Goal: Task Accomplishment & Management: Use online tool/utility

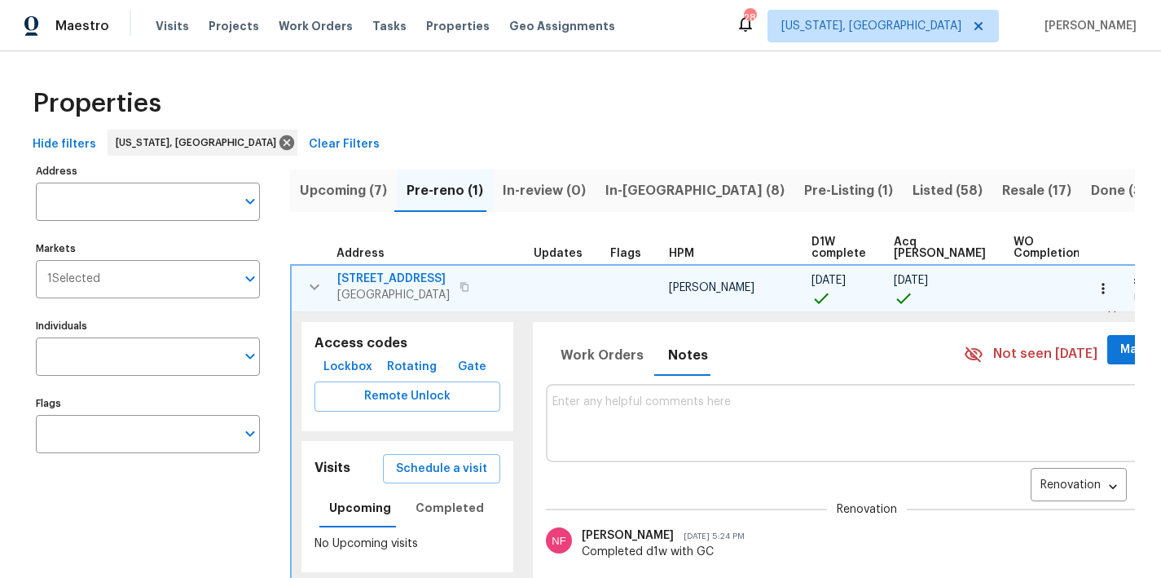
scroll to position [19, 0]
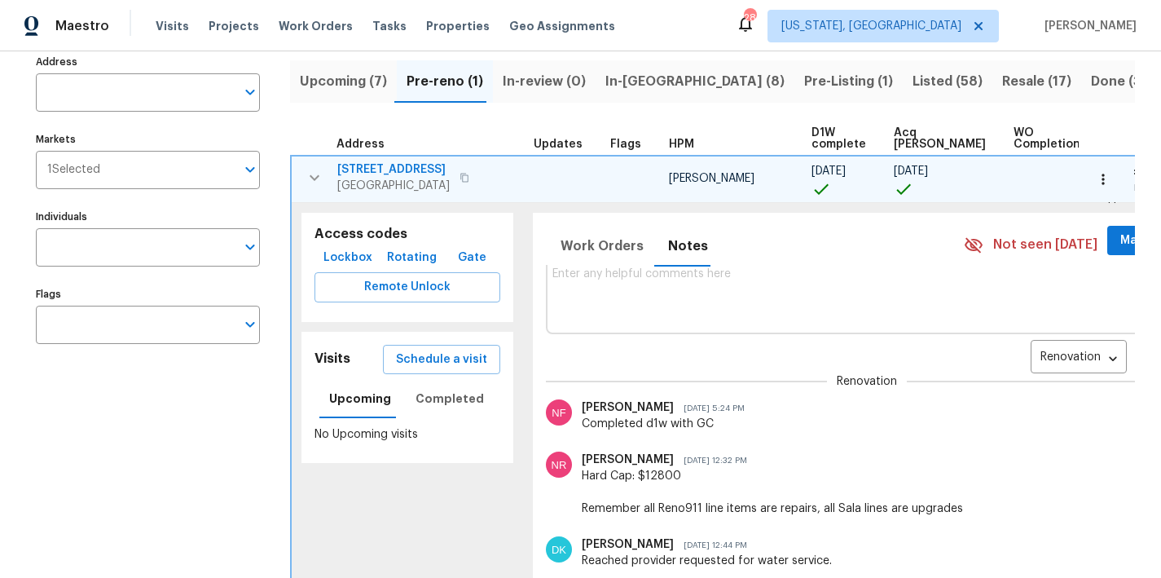
click at [315, 178] on icon "button" at bounding box center [315, 177] width 10 height 6
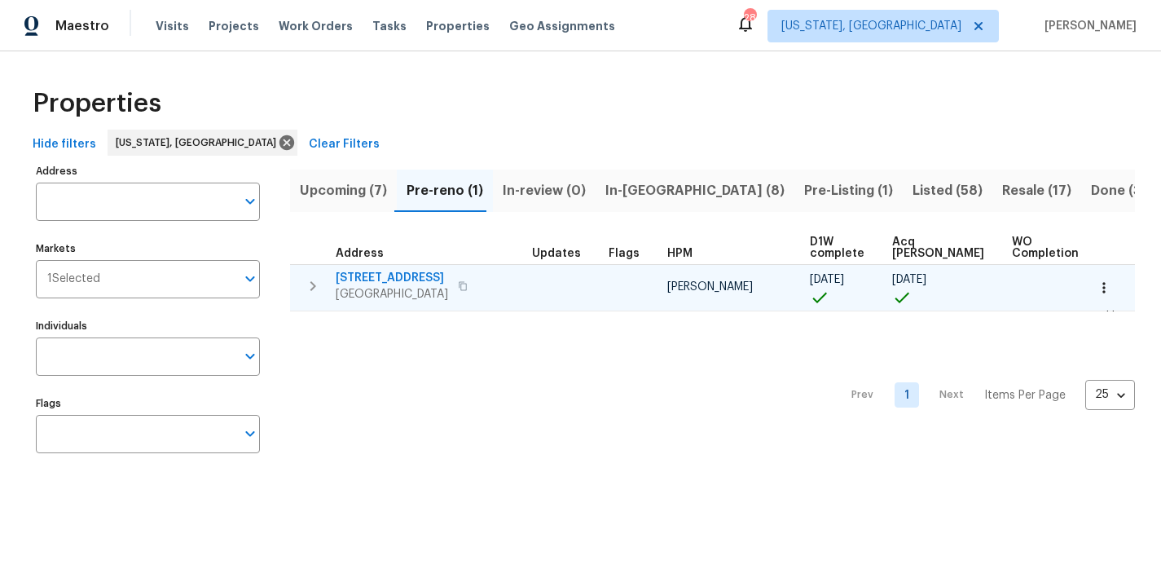
scroll to position [0, 0]
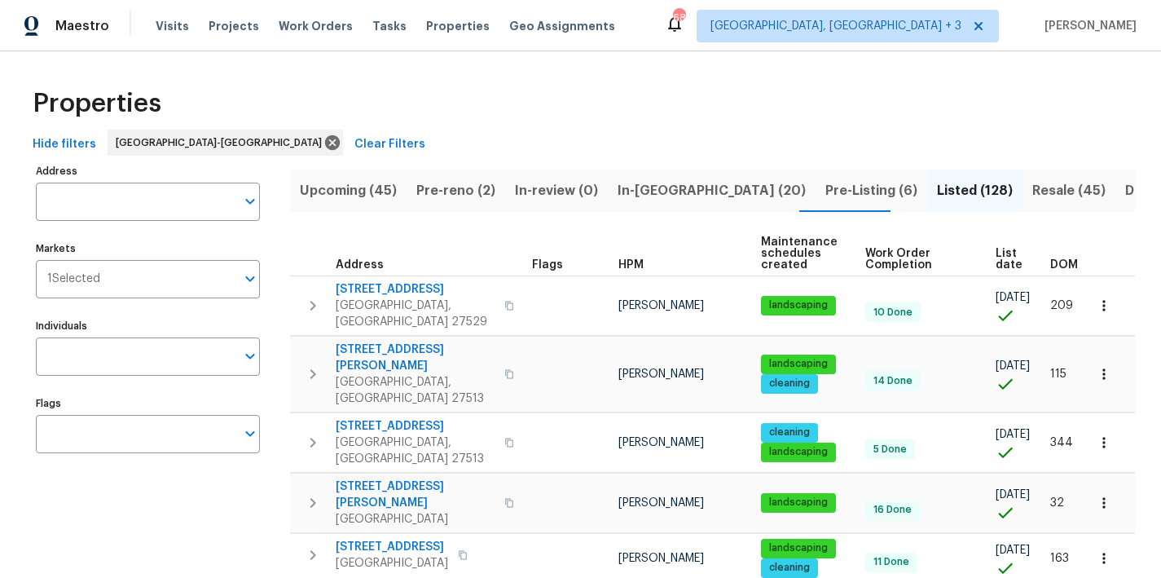
click at [382, 146] on div "Hide filters Raleigh-Durham Clear Filters" at bounding box center [580, 145] width 1109 height 30
click at [658, 192] on span "In-reno (19)" at bounding box center [710, 190] width 185 height 23
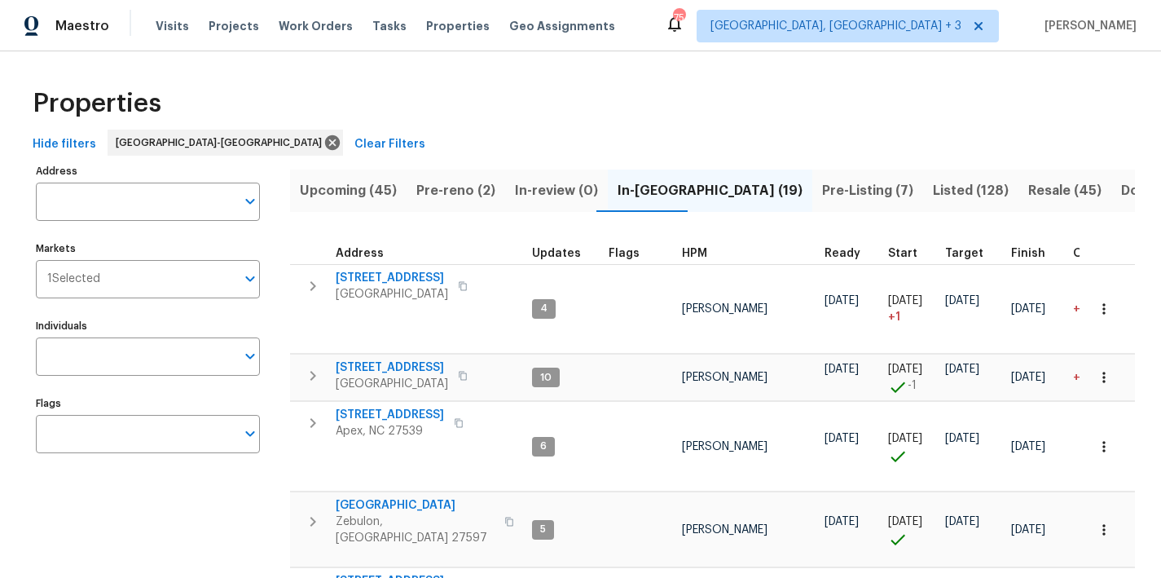
click at [692, 251] on span "HPM" at bounding box center [694, 253] width 25 height 11
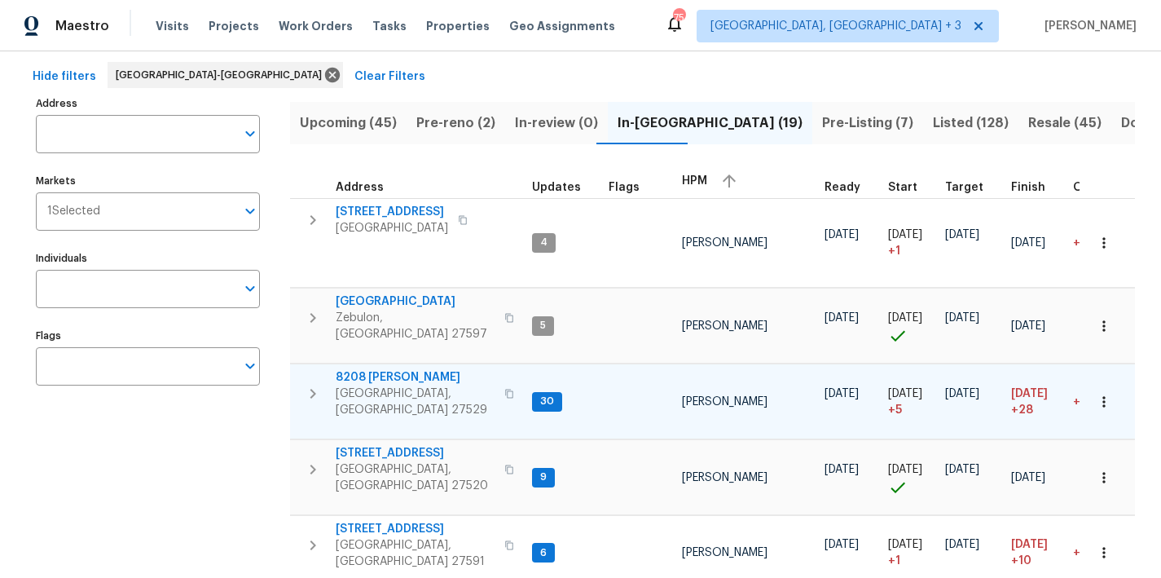
scroll to position [65, 0]
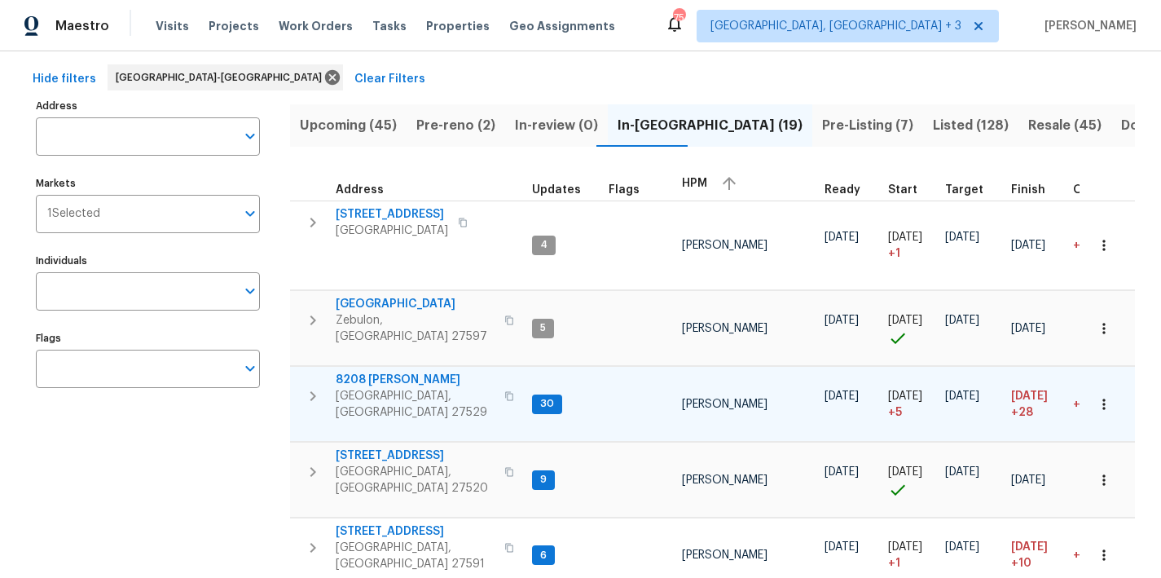
click at [302, 379] on button "button" at bounding box center [313, 396] width 33 height 49
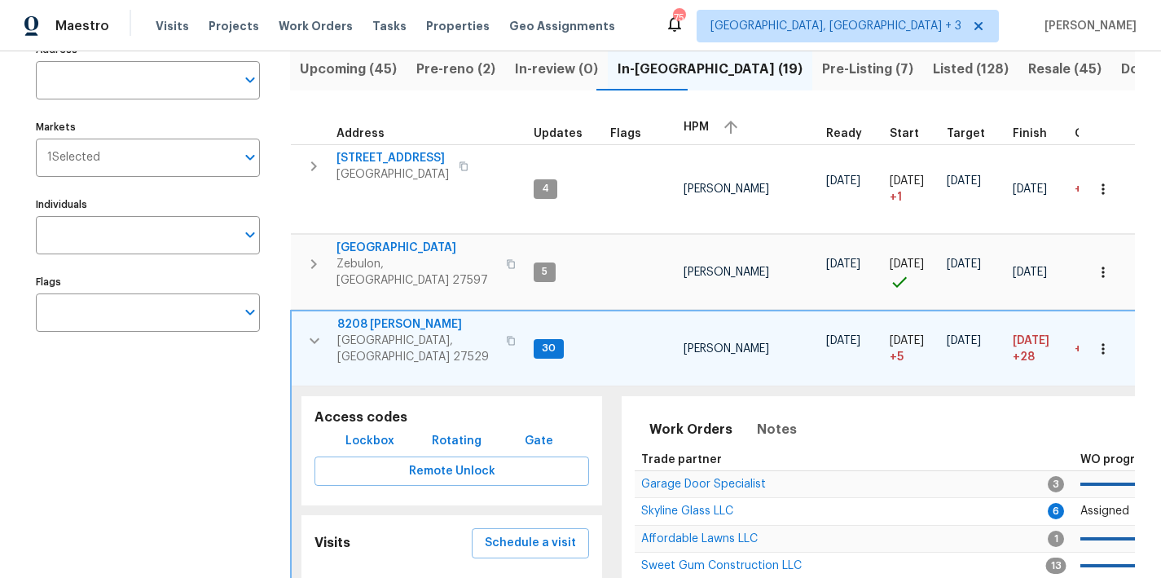
scroll to position [211, 0]
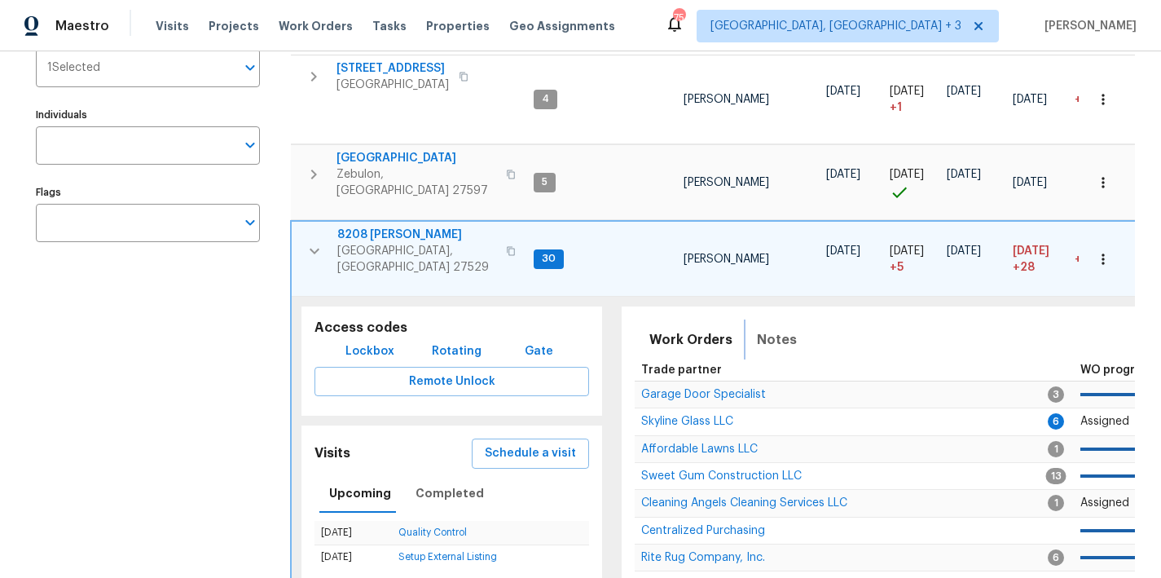
click at [770, 328] on span "Notes" at bounding box center [777, 339] width 40 height 23
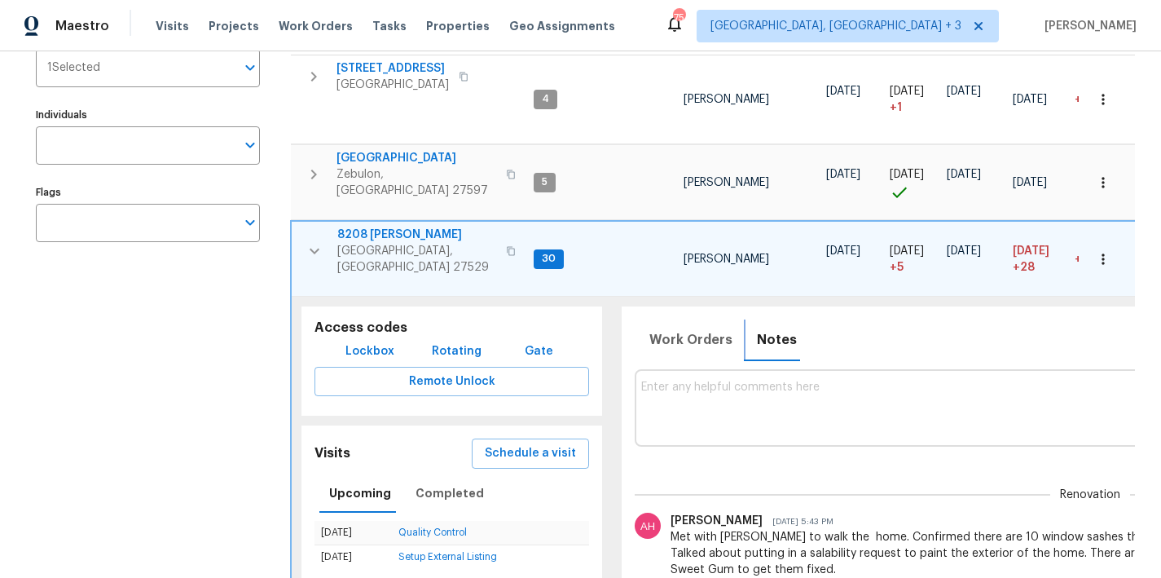
scroll to position [31, 0]
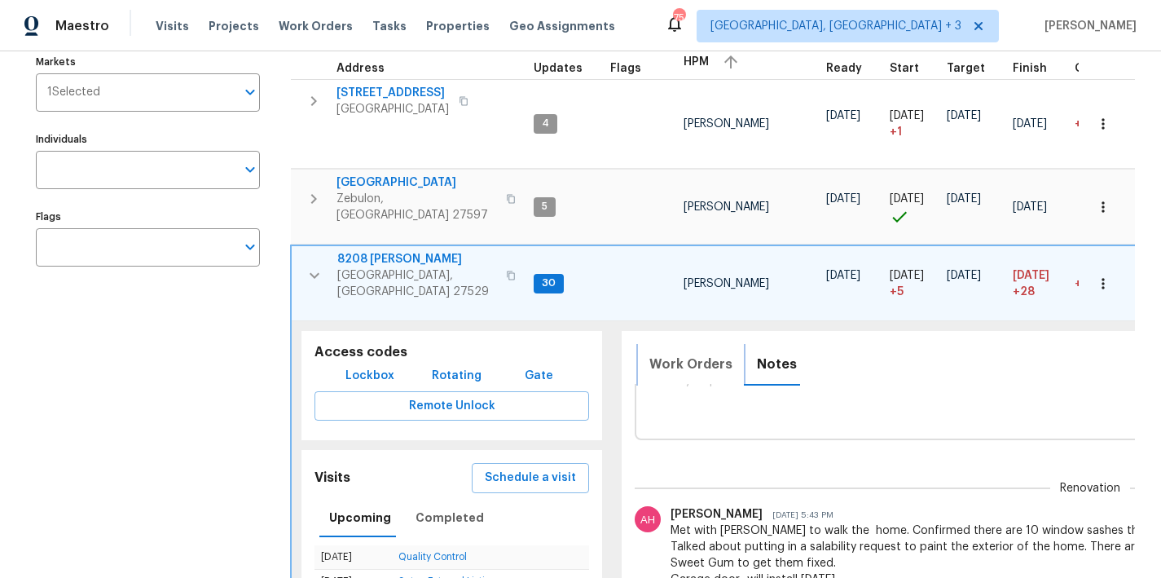
click at [679, 353] on span "Work Orders" at bounding box center [690, 364] width 83 height 23
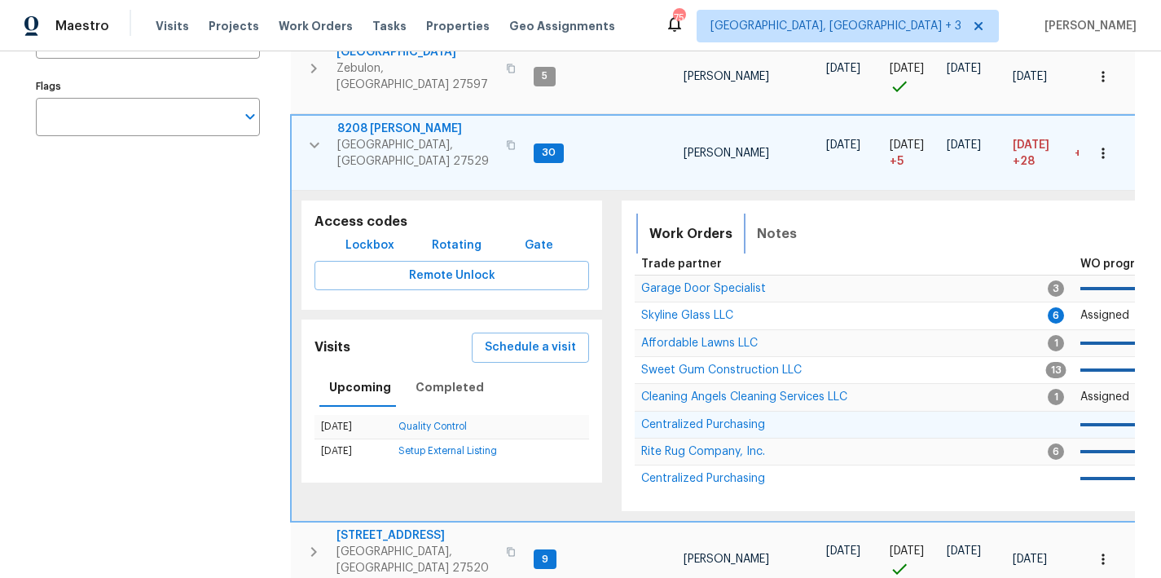
scroll to position [288, 0]
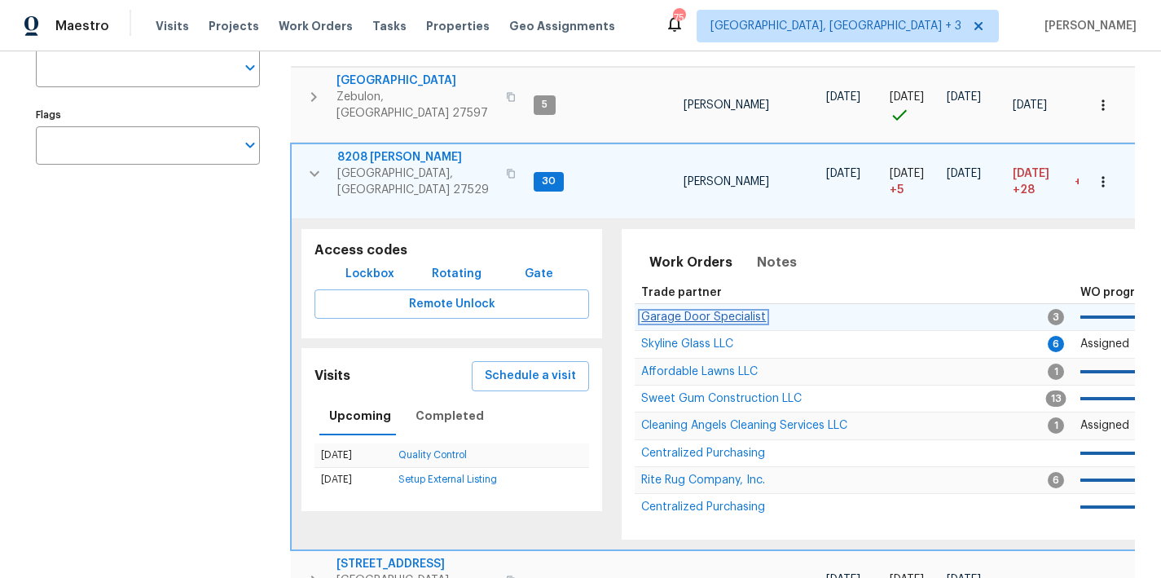
click at [689, 311] on span "Garage Door Specialist" at bounding box center [703, 316] width 125 height 11
click at [310, 164] on icon "button" at bounding box center [315, 174] width 20 height 20
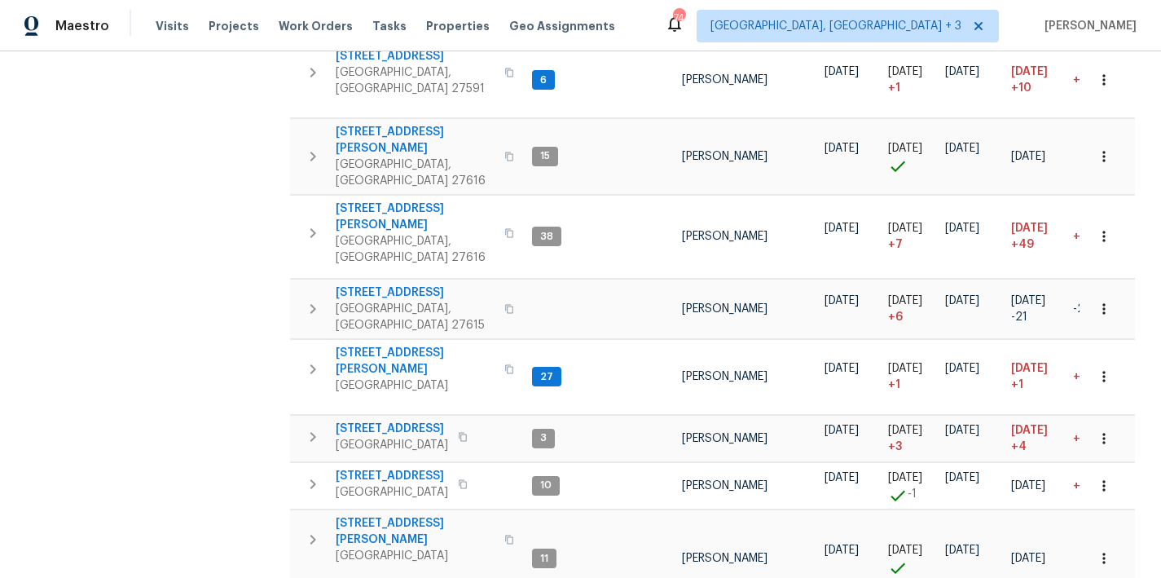
scroll to position [539, 0]
click at [310, 433] on icon "button" at bounding box center [313, 438] width 6 height 10
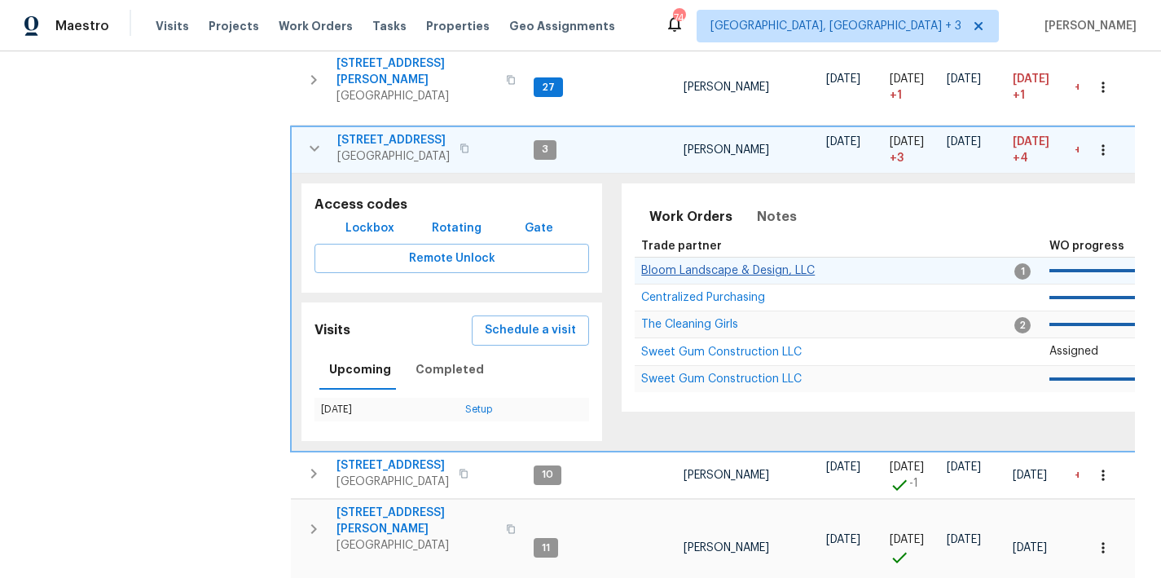
scroll to position [810, 0]
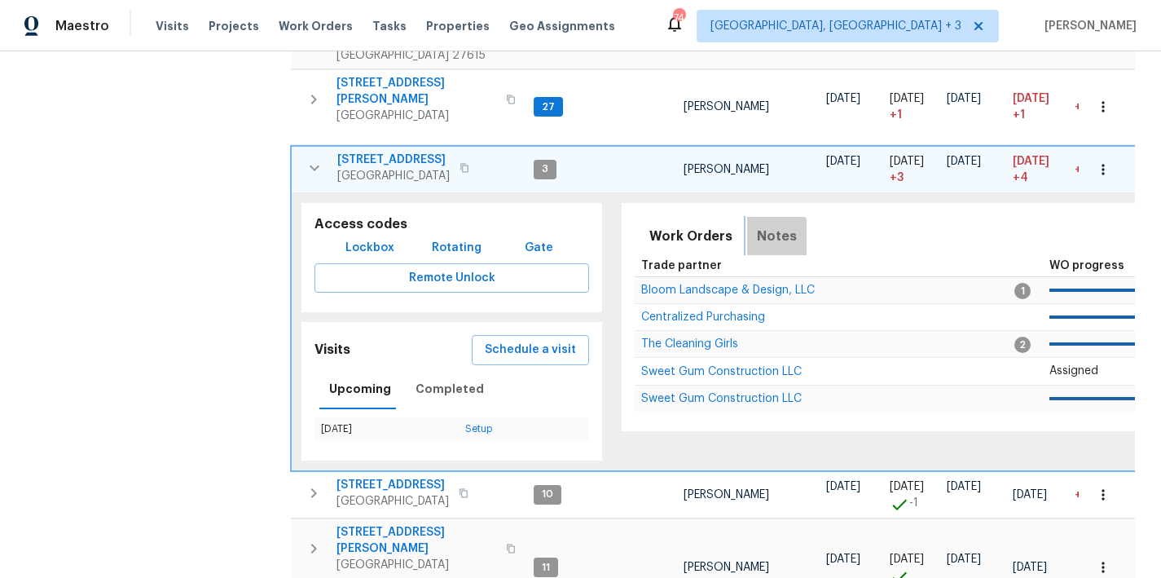
click at [757, 225] on span "Notes" at bounding box center [777, 236] width 40 height 23
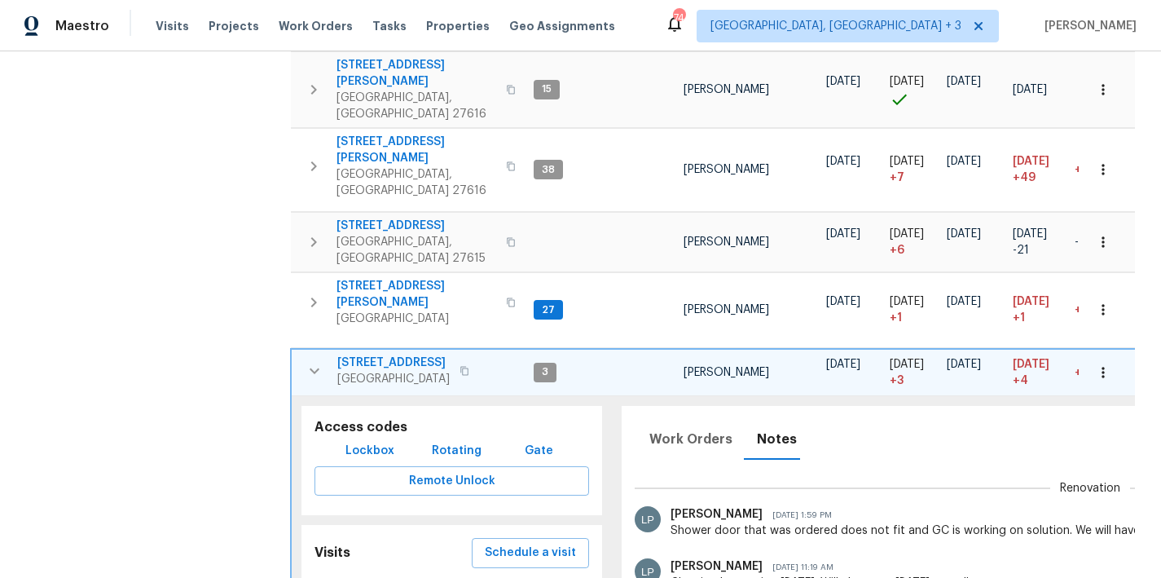
scroll to position [156, 0]
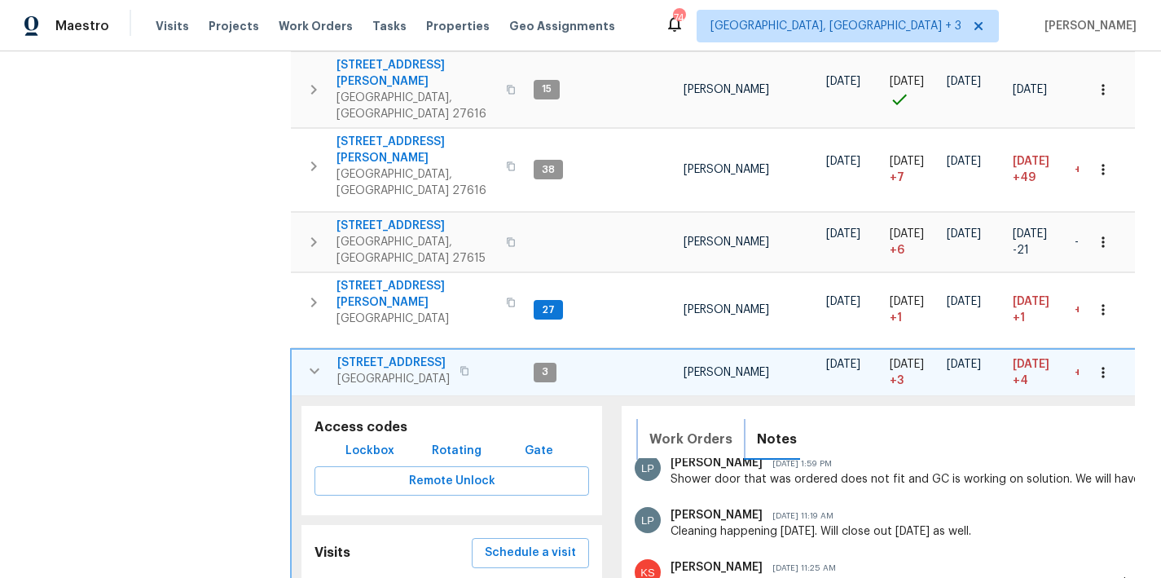
click at [686, 428] on span "Work Orders" at bounding box center [690, 439] width 83 height 23
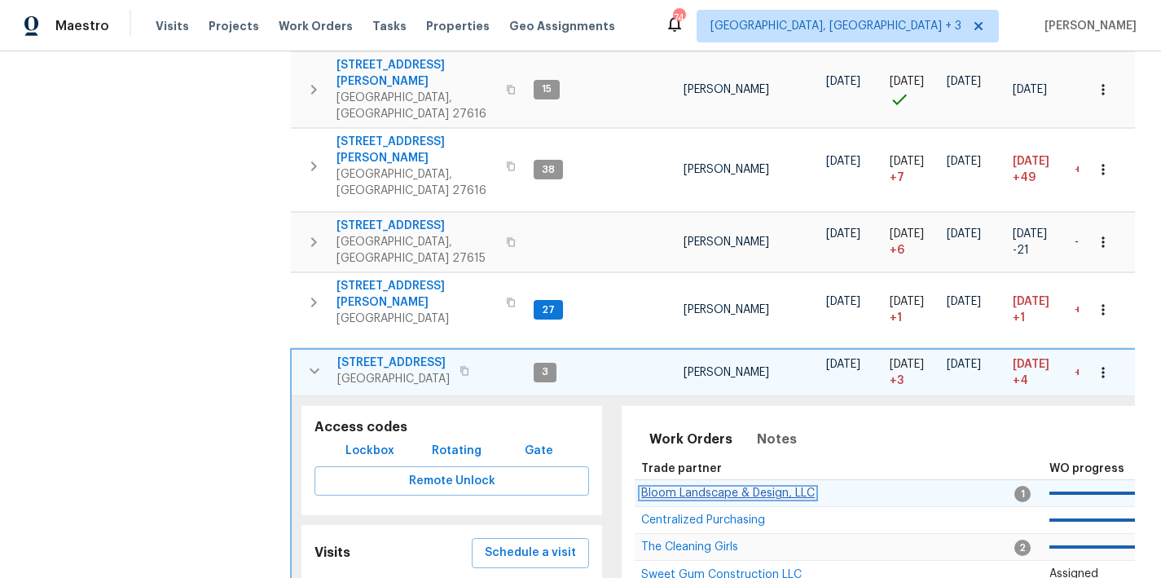
click at [677, 487] on span "Bloom Landscape & Design, LLC" at bounding box center [728, 492] width 174 height 11
click at [319, 361] on icon "button" at bounding box center [315, 371] width 20 height 20
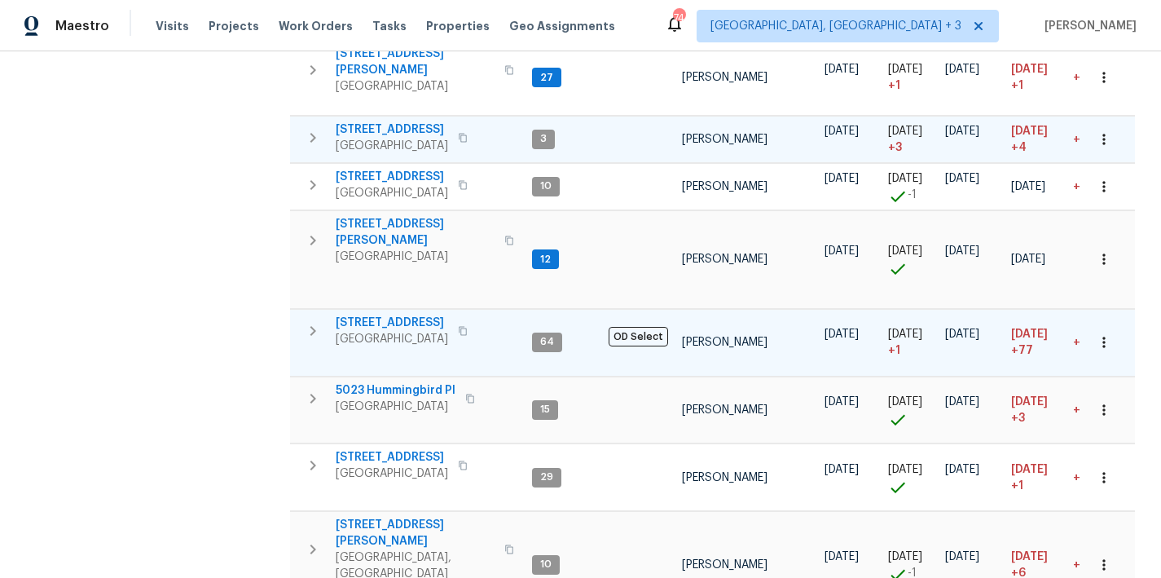
scroll to position [836, 0]
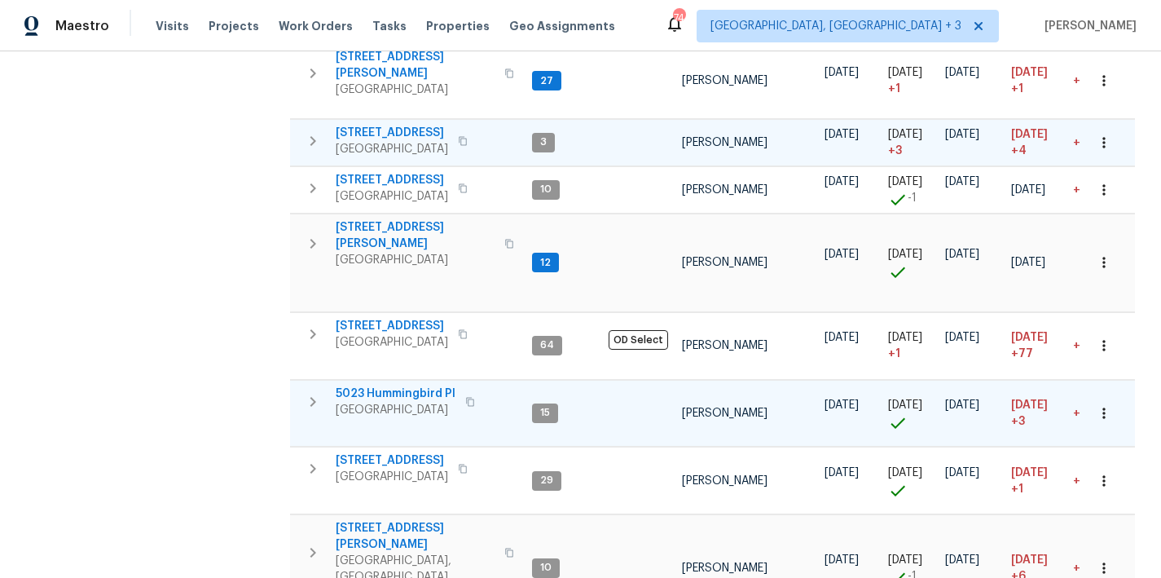
click at [320, 392] on icon "button" at bounding box center [313, 402] width 20 height 20
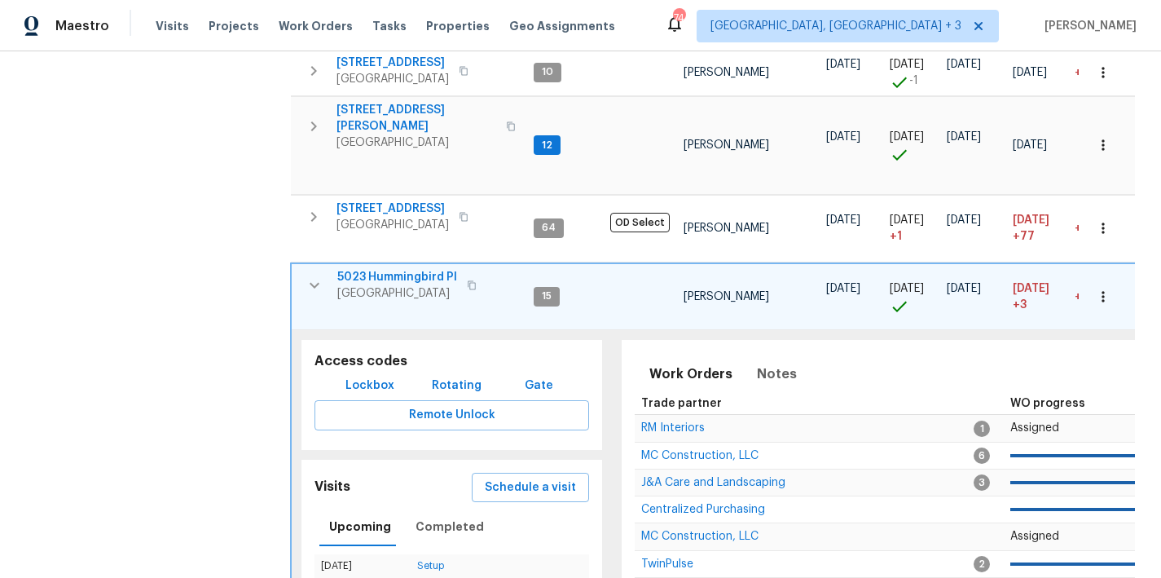
scroll to position [954, 0]
click at [758, 362] on span "Notes" at bounding box center [777, 373] width 40 height 23
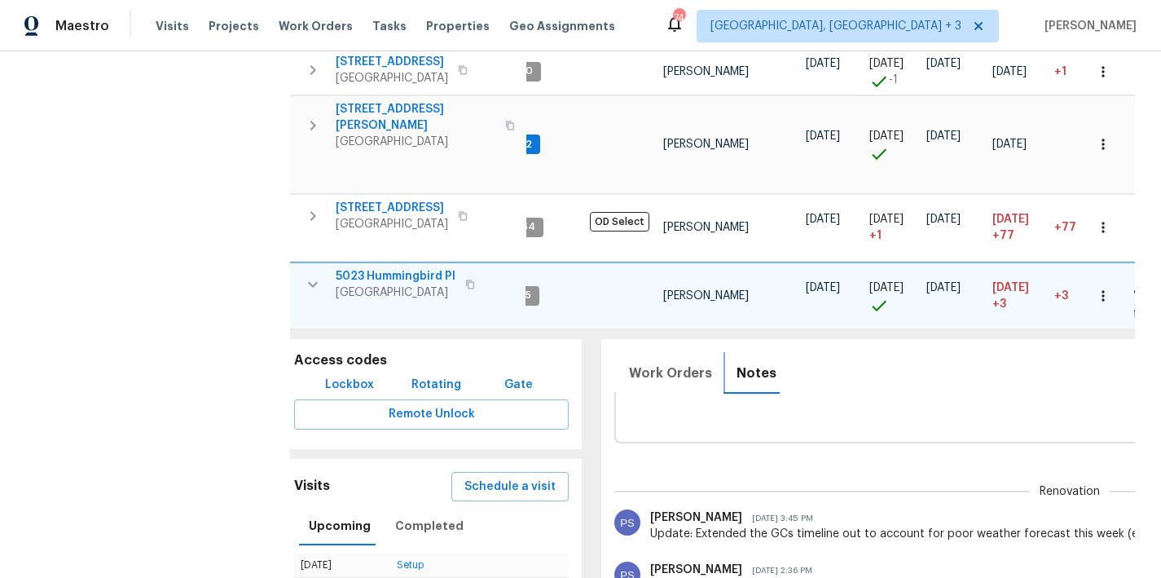
scroll to position [0, 0]
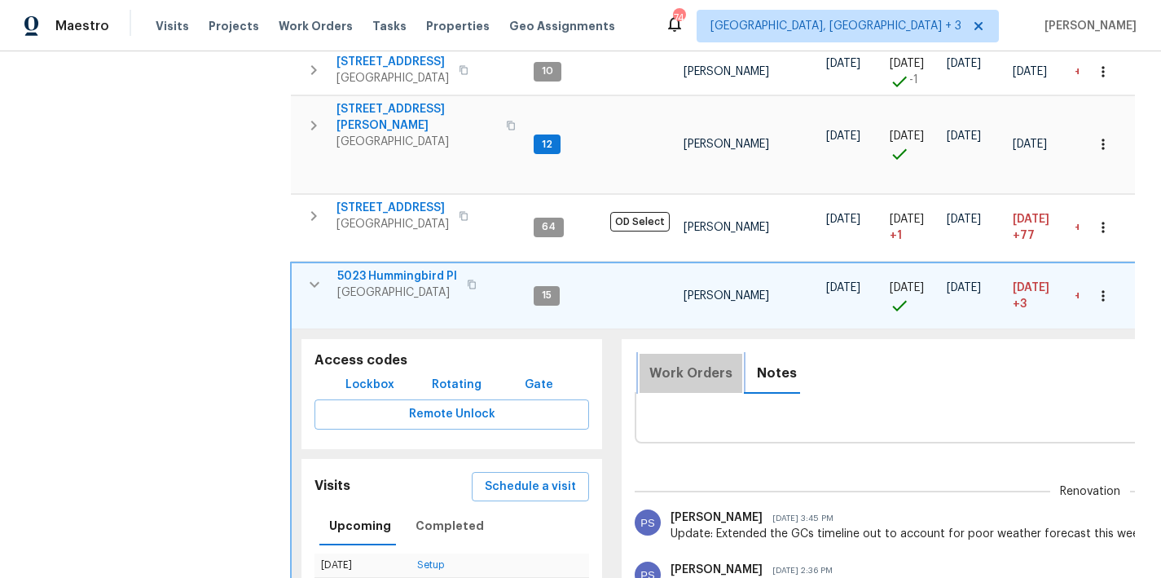
click at [691, 362] on span "Work Orders" at bounding box center [690, 373] width 83 height 23
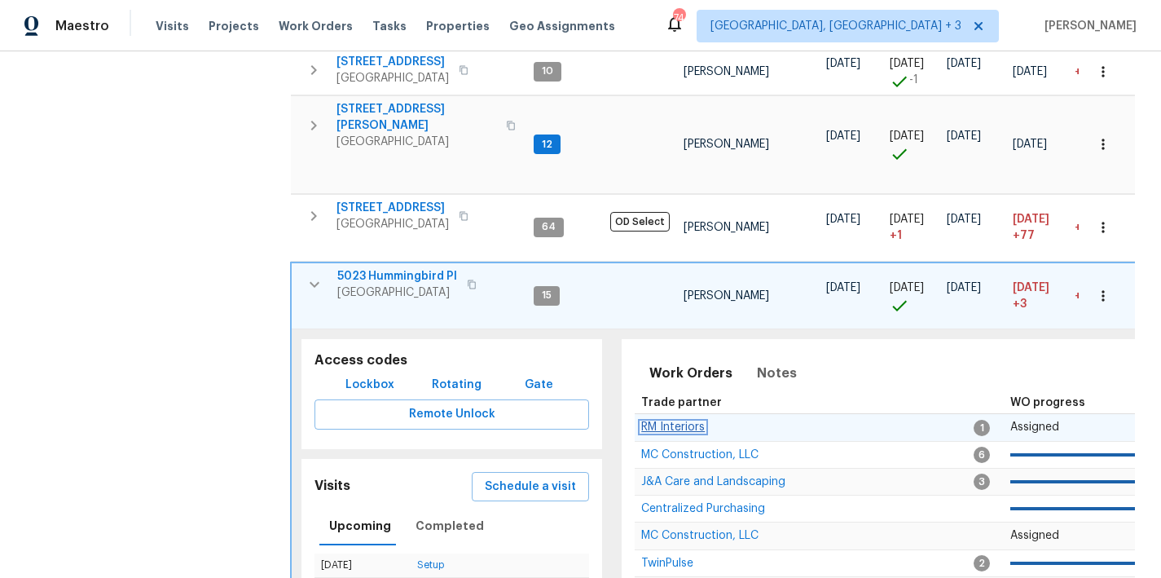
click at [676, 421] on span "RM Interiors" at bounding box center [673, 426] width 64 height 11
click at [314, 275] on icon "button" at bounding box center [315, 285] width 20 height 20
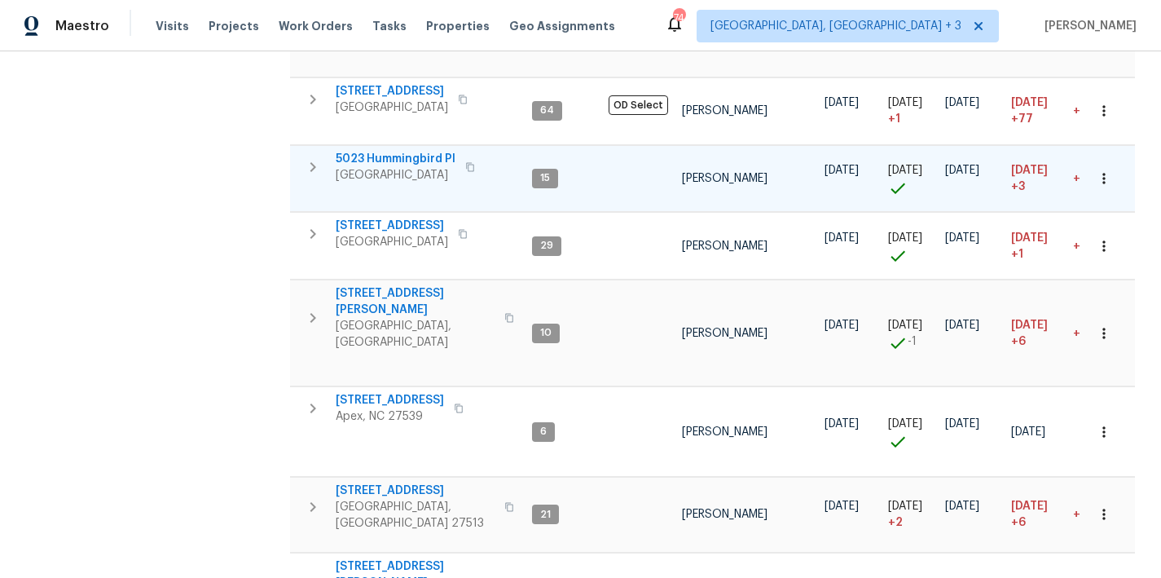
scroll to position [1068, 0]
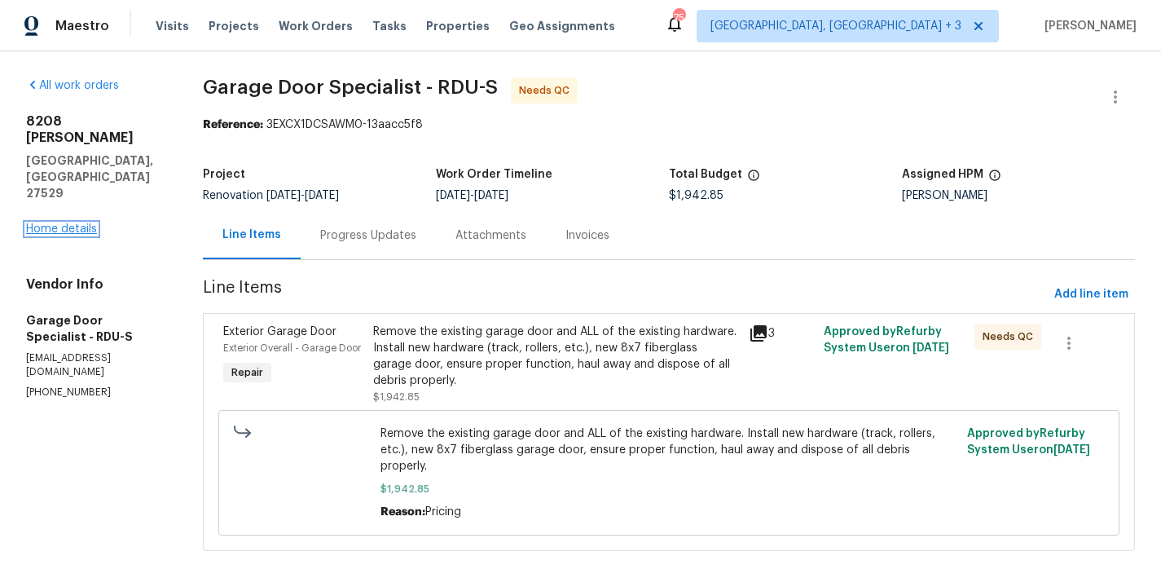
click at [71, 223] on link "Home details" at bounding box center [61, 228] width 71 height 11
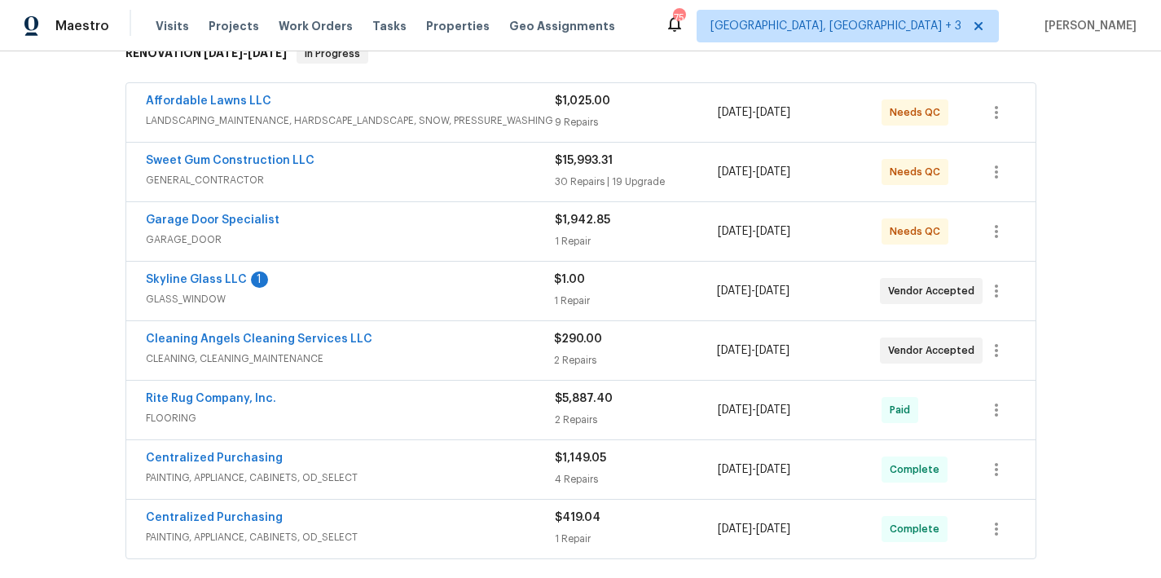
scroll to position [268, 0]
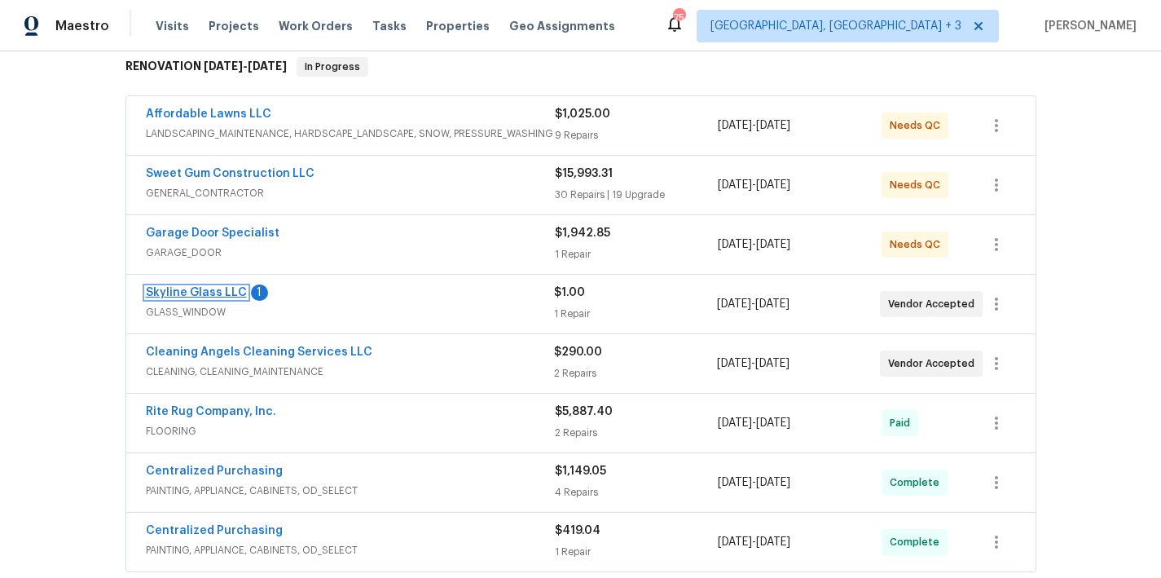
click at [186, 288] on link "Skyline Glass LLC" at bounding box center [196, 292] width 101 height 11
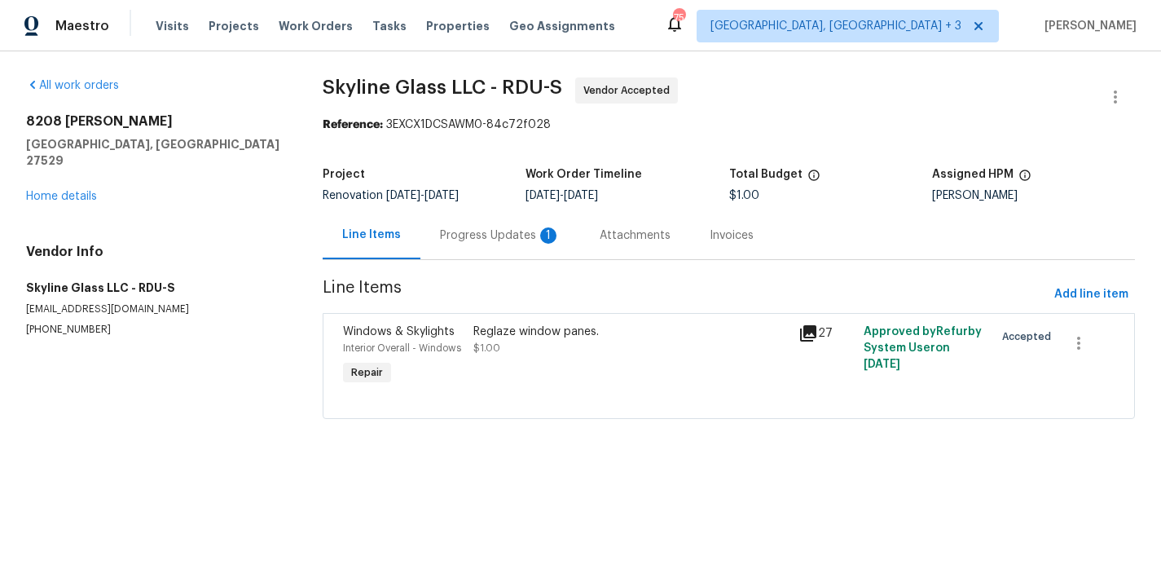
click at [458, 238] on div "Progress Updates 1" at bounding box center [500, 235] width 121 height 16
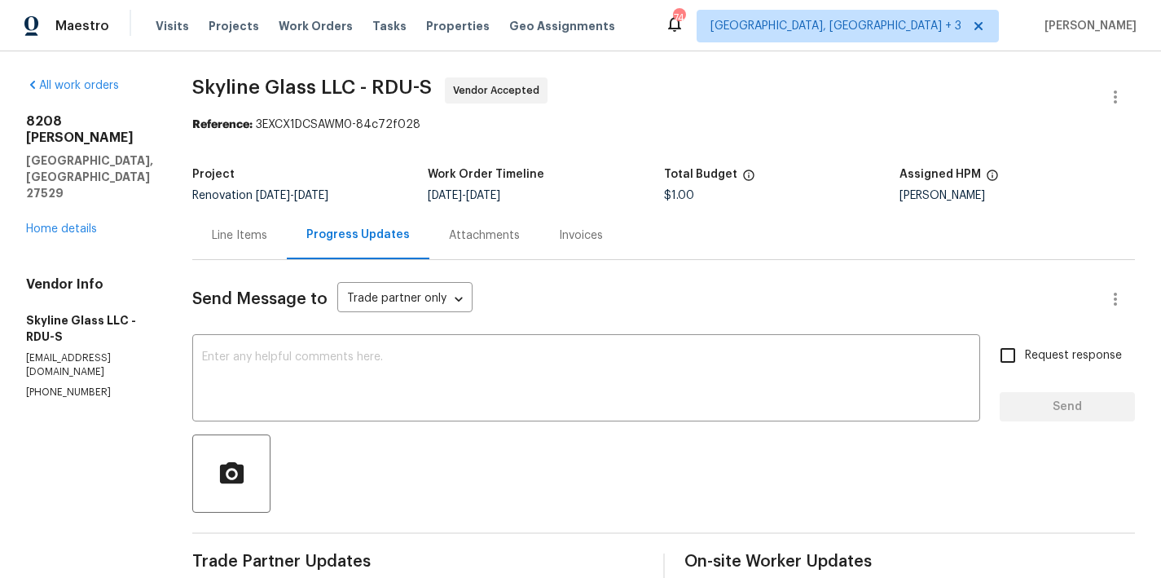
click at [212, 233] on div "Line Items" at bounding box center [239, 235] width 55 height 16
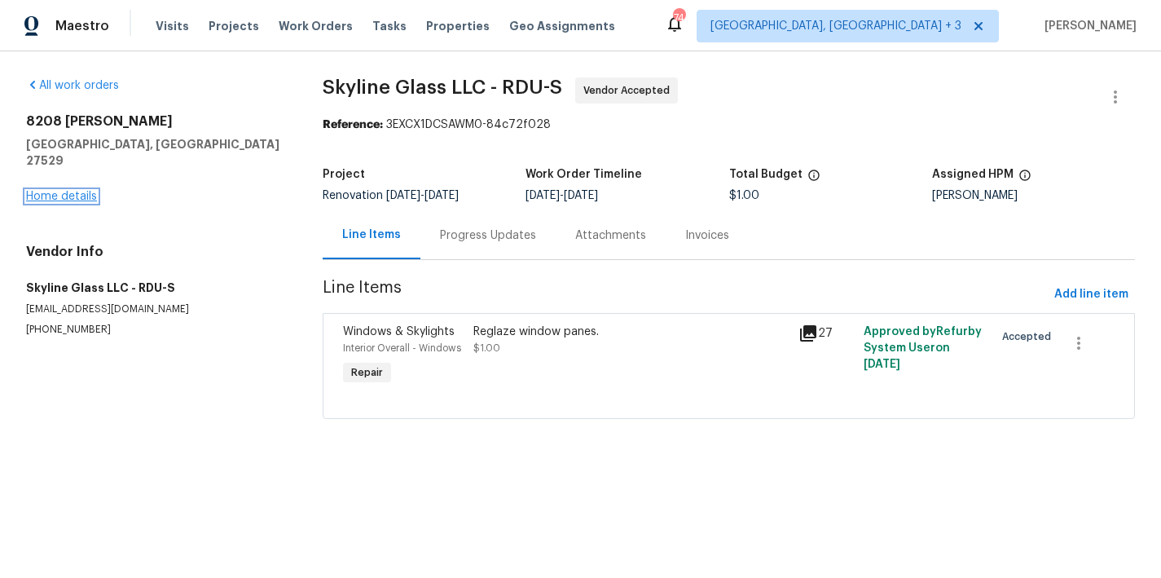
click at [84, 191] on link "Home details" at bounding box center [61, 196] width 71 height 11
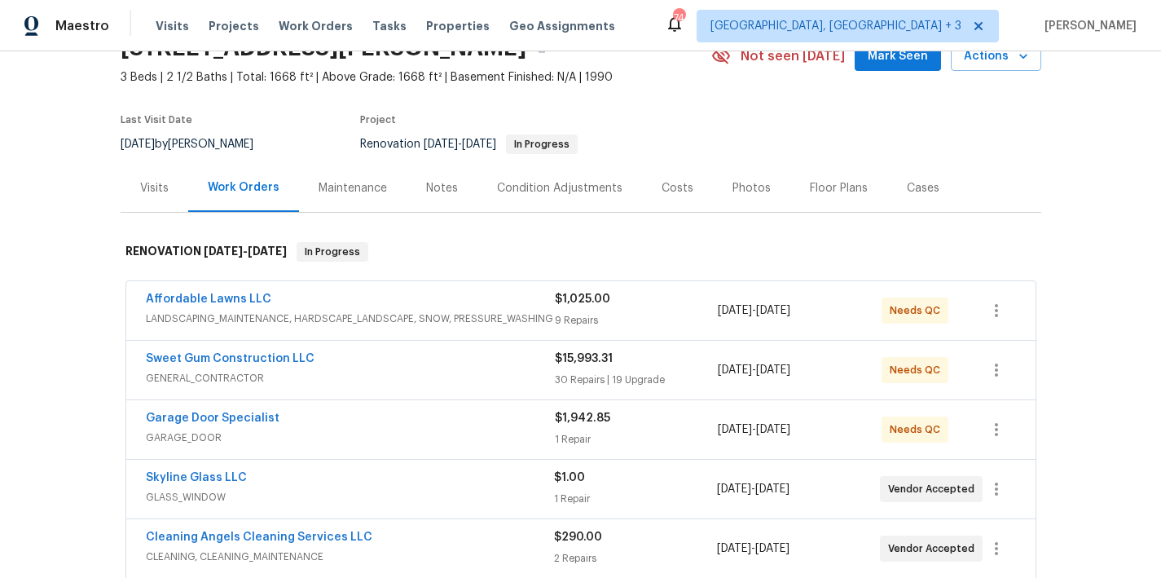
scroll to position [150, 0]
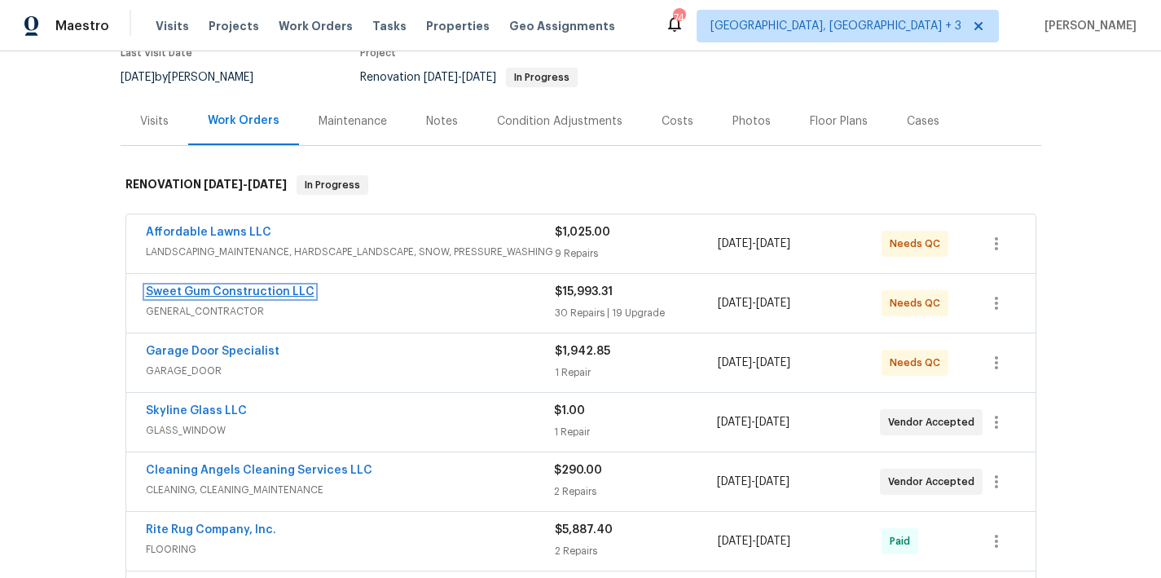
click at [238, 294] on link "Sweet Gum Construction LLC" at bounding box center [230, 291] width 169 height 11
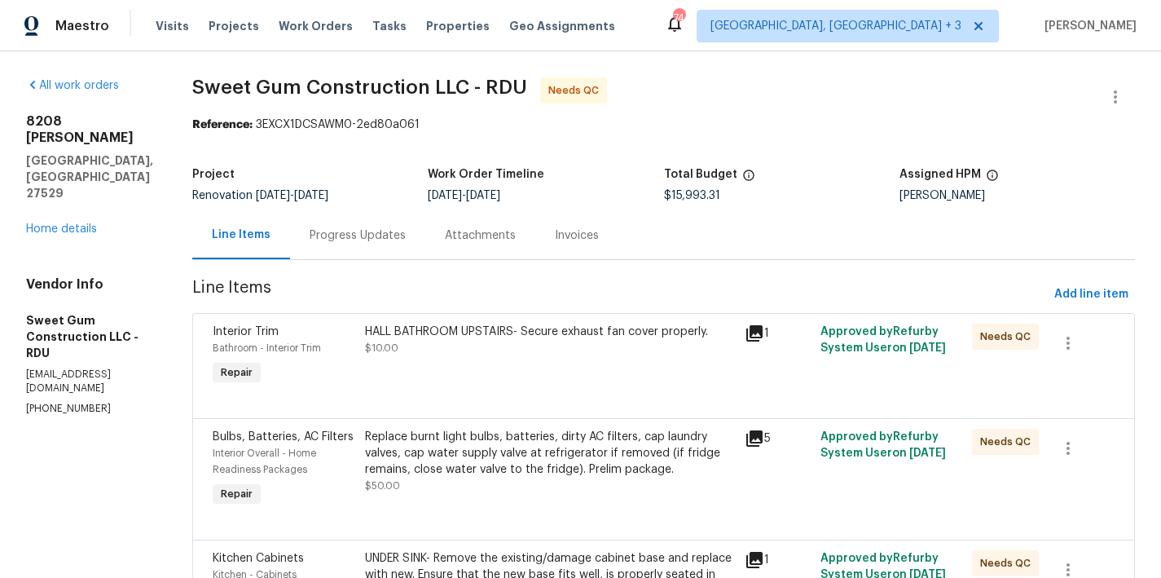
click at [712, 18] on div "Maestro Visits Projects Work Orders Tasks Properties Geo Assignments 74 Greenvi…" at bounding box center [580, 25] width 1161 height 51
click at [746, 14] on div "Maestro Visits Projects Work Orders Tasks Properties Geo Assignments 74 Greenvi…" at bounding box center [580, 25] width 1161 height 51
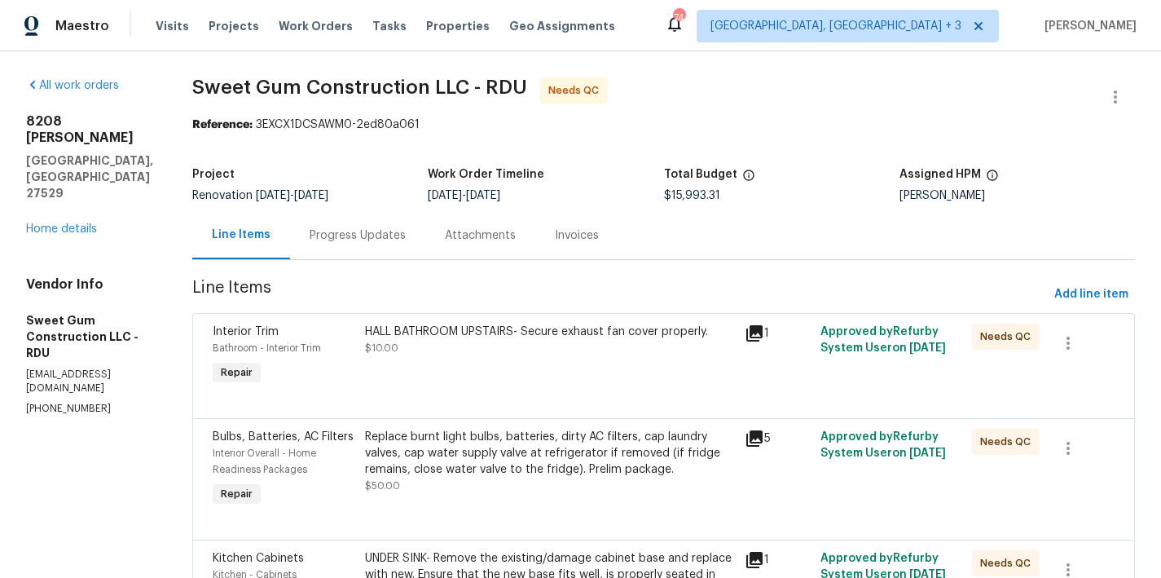
click at [764, 119] on div "Reference: 3EXCX1DCSAWM0-2ed80a061" at bounding box center [663, 125] width 943 height 16
click at [714, 31] on div "Maestro Visits Projects Work Orders Tasks Properties Geo Assignments 74 Greenvi…" at bounding box center [580, 25] width 1161 height 51
click at [153, 207] on div "All work orders 8208 Diane Cir Garner, NC 27529 Home details Vendor Info Sweet …" at bounding box center [89, 246] width 127 height 338
click at [134, 129] on h2 "8208 Diane Cir" at bounding box center [89, 129] width 127 height 33
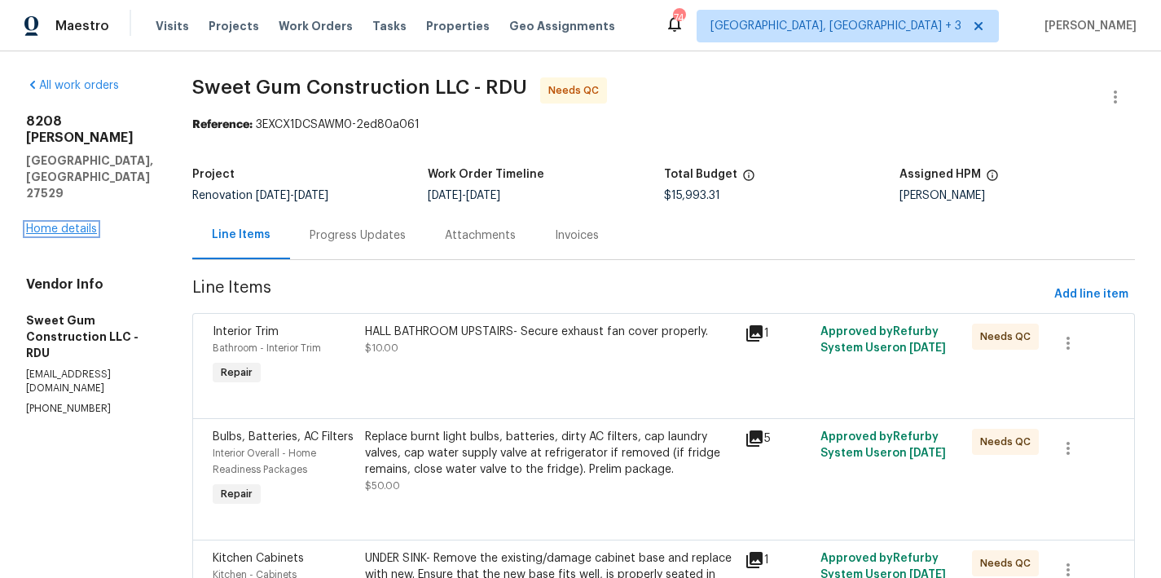
click at [67, 223] on link "Home details" at bounding box center [61, 228] width 71 height 11
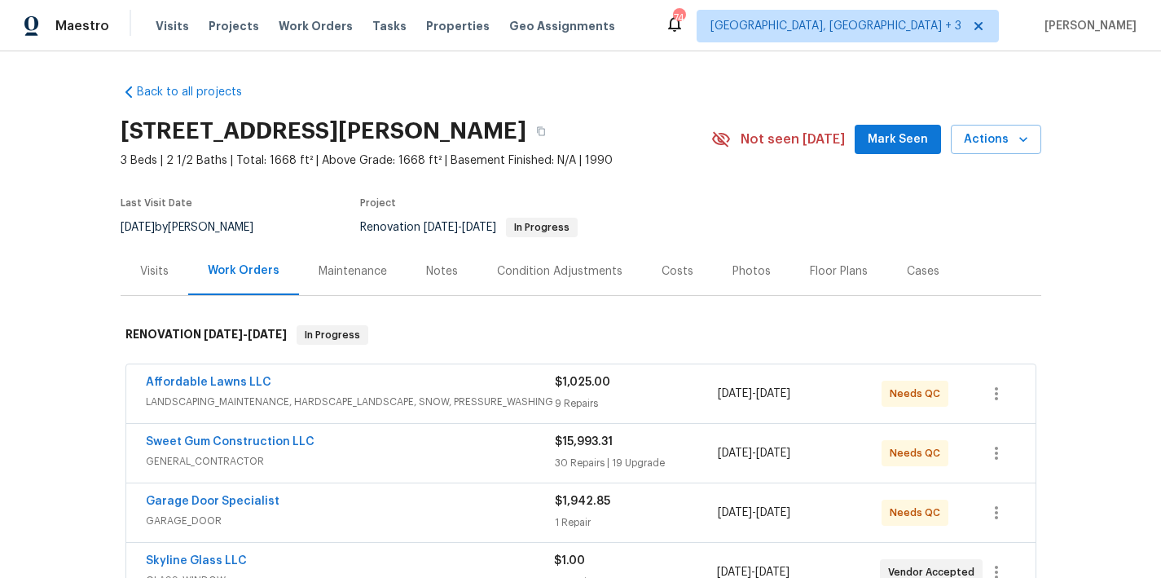
click at [64, 202] on div "Back to all projects 8208 Diane Cir, Garner, NC 27529 3 Beds | 2 1/2 Baths | To…" at bounding box center [580, 314] width 1161 height 526
click at [85, 289] on div "Back to all projects 8208 Diane Cir, Garner, NC 27529 3 Beds | 2 1/2 Baths | To…" at bounding box center [580, 314] width 1161 height 526
click at [693, 11] on div "Maestro Visits Projects Work Orders Tasks Properties Geo Assignments 74 Greenvi…" at bounding box center [580, 25] width 1161 height 51
click at [522, 116] on div "8208 Diane Cir, Garner, NC 27529" at bounding box center [416, 131] width 591 height 42
click at [193, 107] on div "Back to all projects 8208 Diane Cir, Garner, NC 27529 3 Beds | 2 1/2 Baths | To…" at bounding box center [581, 534] width 921 height 926
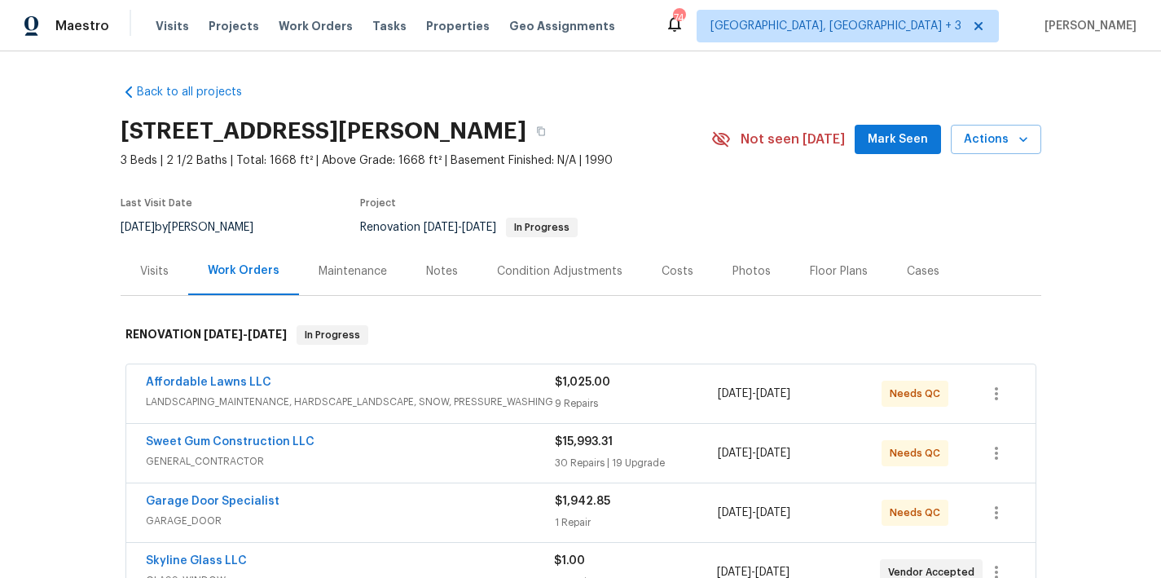
click at [77, 218] on div "Back to all projects 8208 Diane Cir, Garner, NC 27529 3 Beds | 2 1/2 Baths | To…" at bounding box center [580, 314] width 1161 height 526
click at [243, 220] on div "8/11/2025 by Nicholas Russell" at bounding box center [197, 228] width 152 height 20
click at [252, 211] on div "Last Visit Date" at bounding box center [197, 208] width 152 height 20
click at [406, 123] on h2 "8208 Diane Cir, Garner, NC 27529" at bounding box center [324, 131] width 406 height 16
drag, startPoint x: 374, startPoint y: 131, endPoint x: 407, endPoint y: 131, distance: 33.4
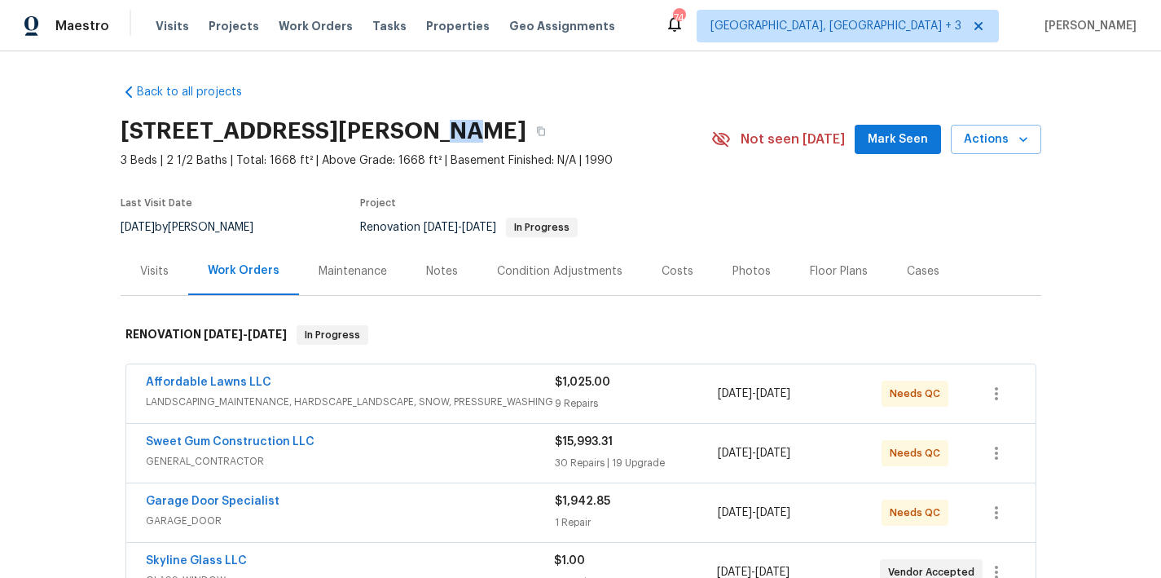
click at [407, 131] on h2 "8208 Diane Cir, Garner, NC 27529" at bounding box center [324, 131] width 406 height 16
click at [384, 127] on h2 "8208 Diane Cir, Garner, NC 27529" at bounding box center [324, 131] width 406 height 16
click at [102, 270] on div "Back to all projects 8208 Diane Cir, Garner, NC 27529 3 Beds | 2 1/2 Baths | To…" at bounding box center [580, 314] width 1161 height 526
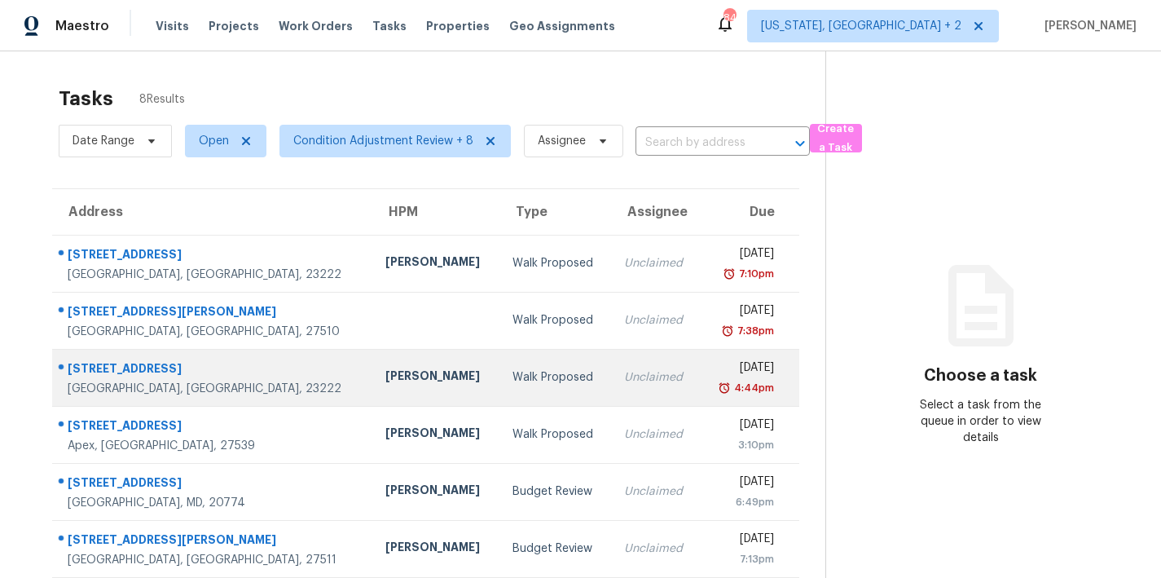
scroll to position [139, 0]
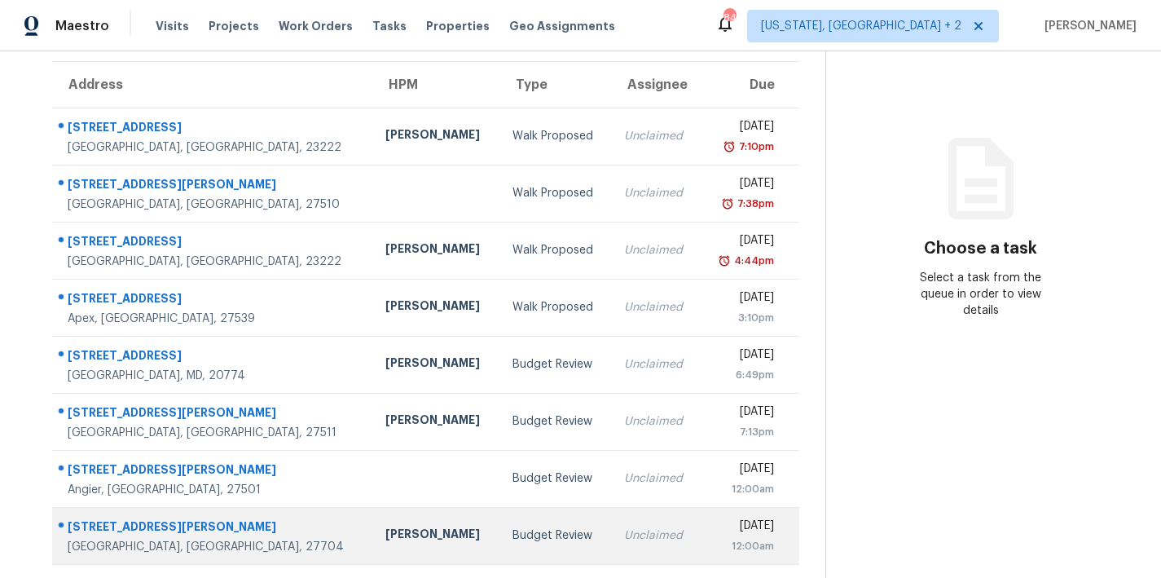
click at [385, 531] on div "[PERSON_NAME]" at bounding box center [435, 536] width 101 height 20
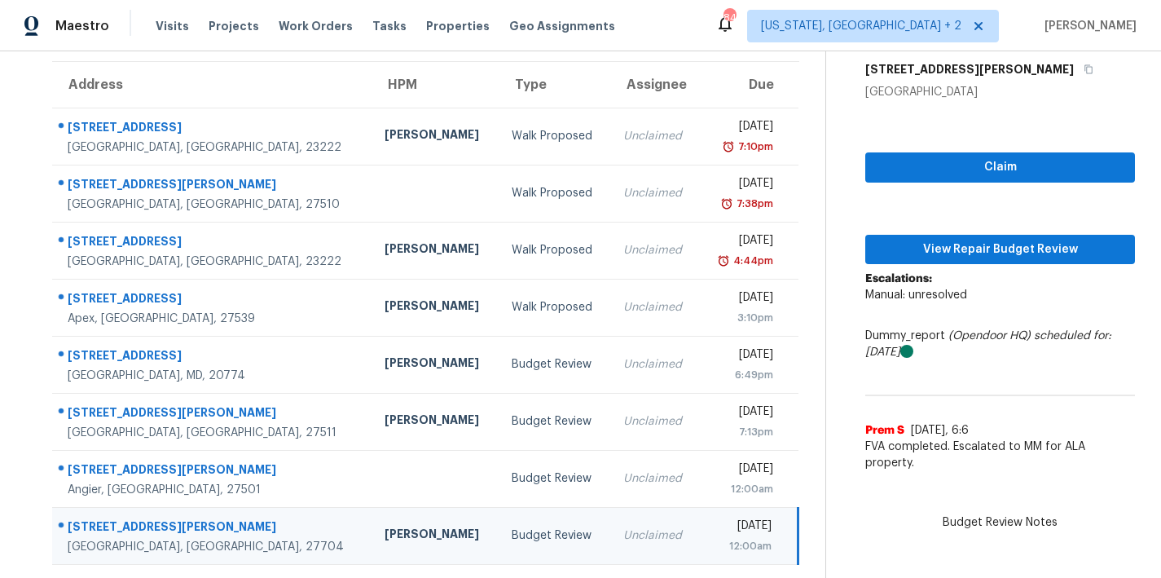
click at [753, 29] on div "Maestro Visits Projects Work Orders Tasks Properties Geo Assignments 84 [US_STA…" at bounding box center [580, 25] width 1161 height 51
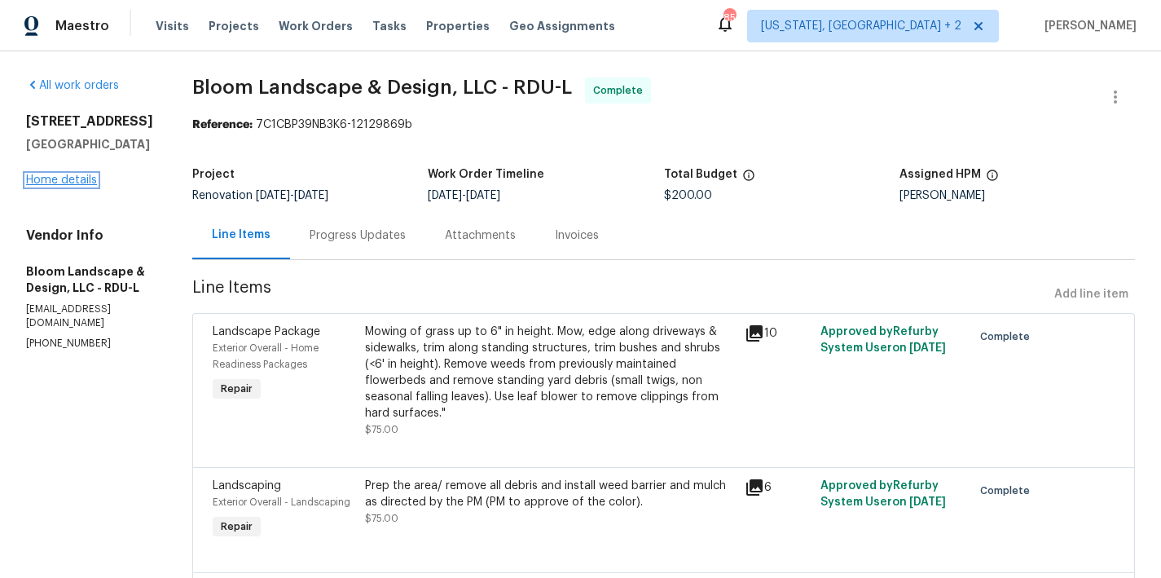
click at [56, 180] on link "Home details" at bounding box center [61, 179] width 71 height 11
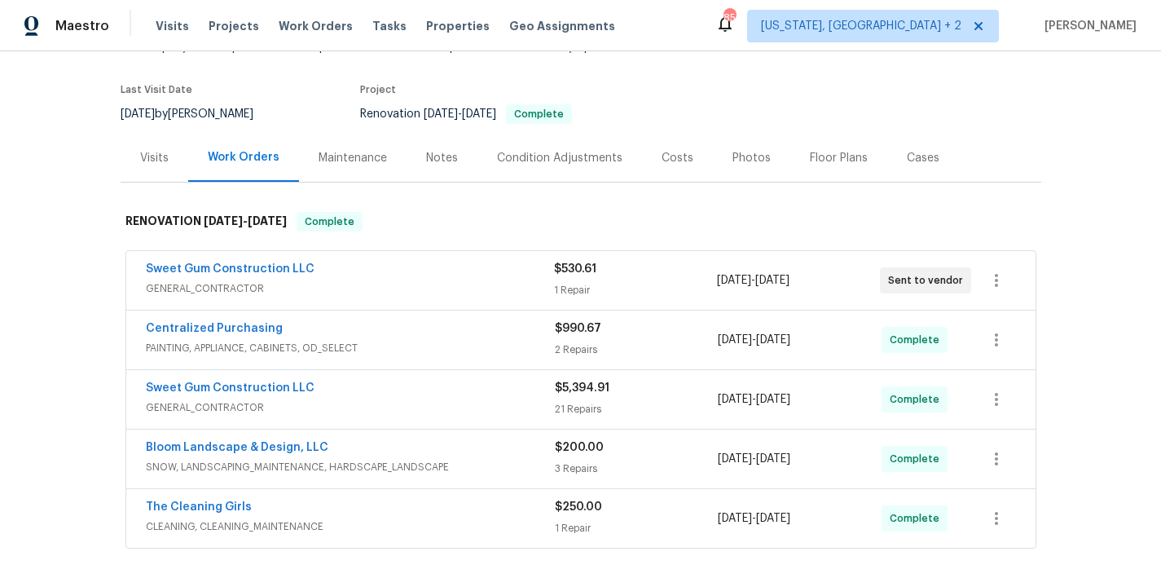
scroll to position [80, 0]
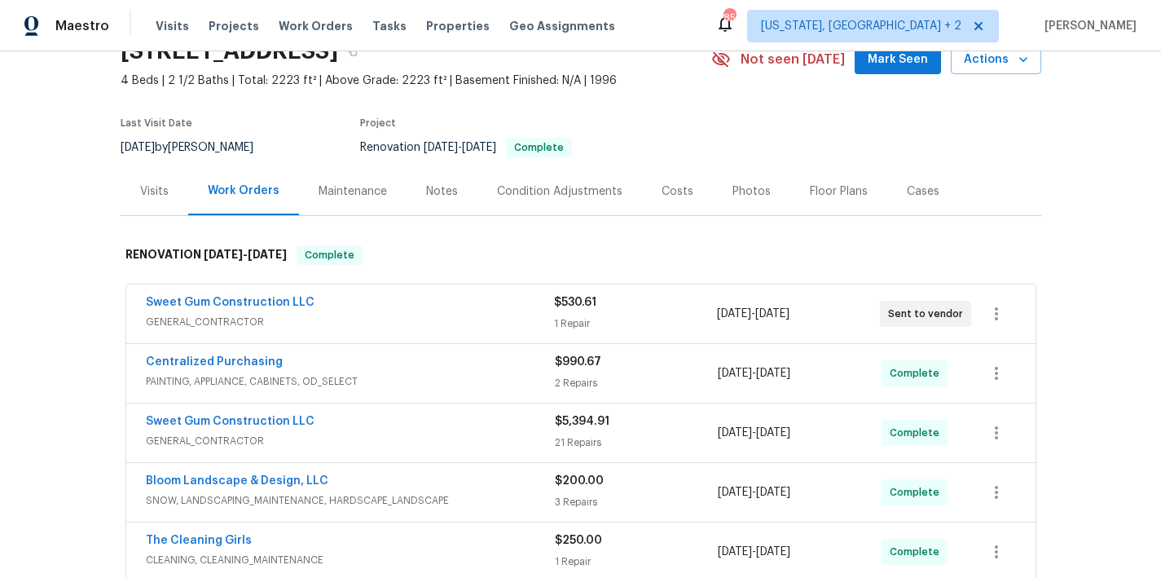
click at [647, 189] on div "Costs" at bounding box center [677, 191] width 71 height 48
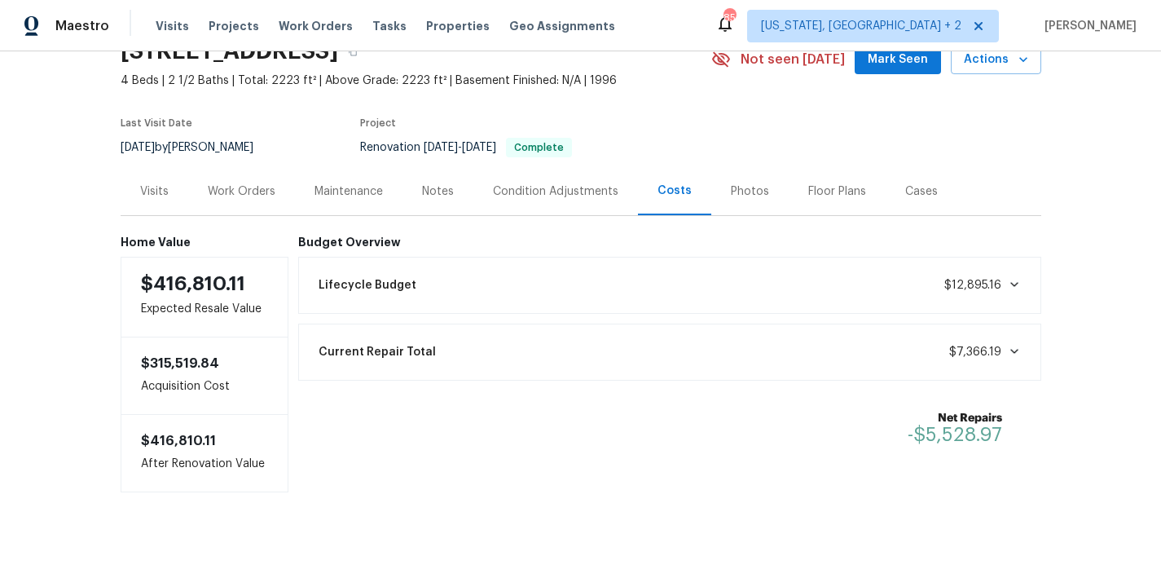
click at [238, 192] on div "Work Orders" at bounding box center [242, 191] width 68 height 16
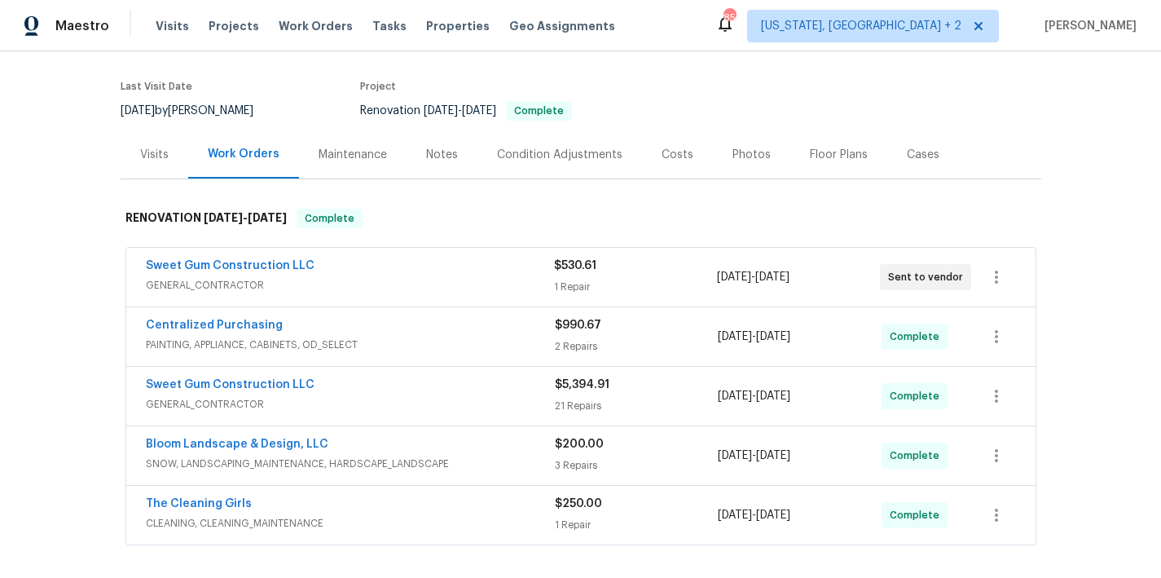
scroll to position [79, 0]
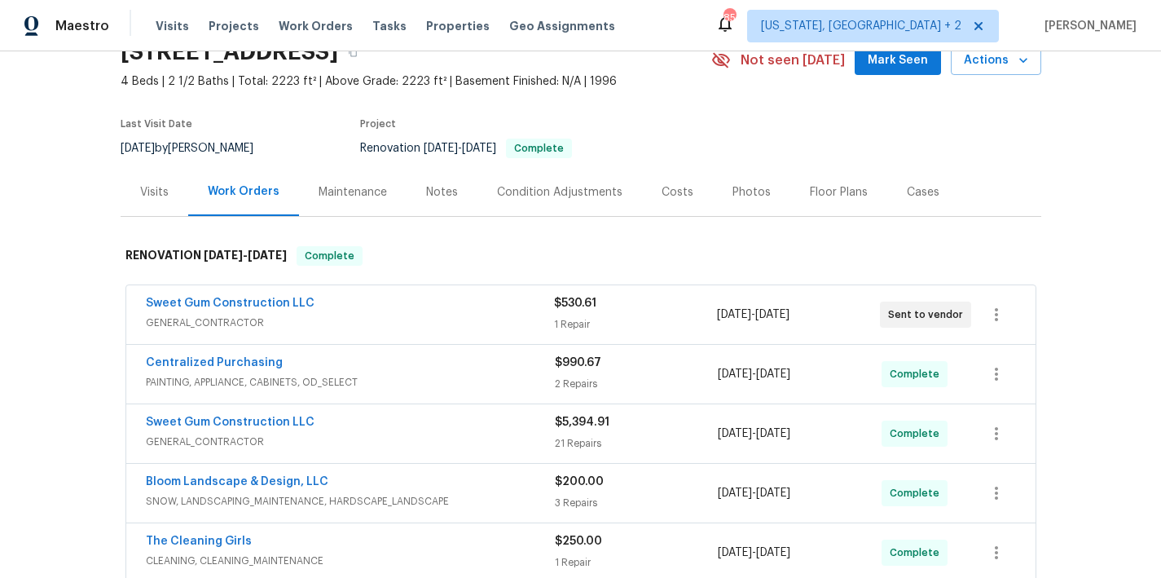
click at [742, 185] on div "Photos" at bounding box center [752, 192] width 38 height 16
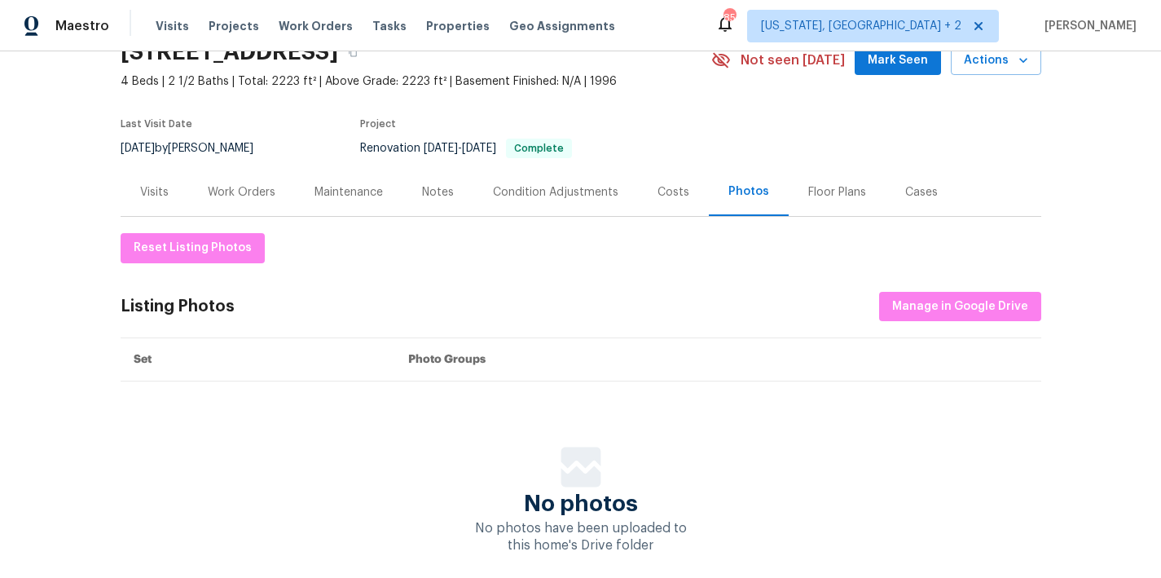
click at [245, 200] on div "Work Orders" at bounding box center [241, 192] width 107 height 48
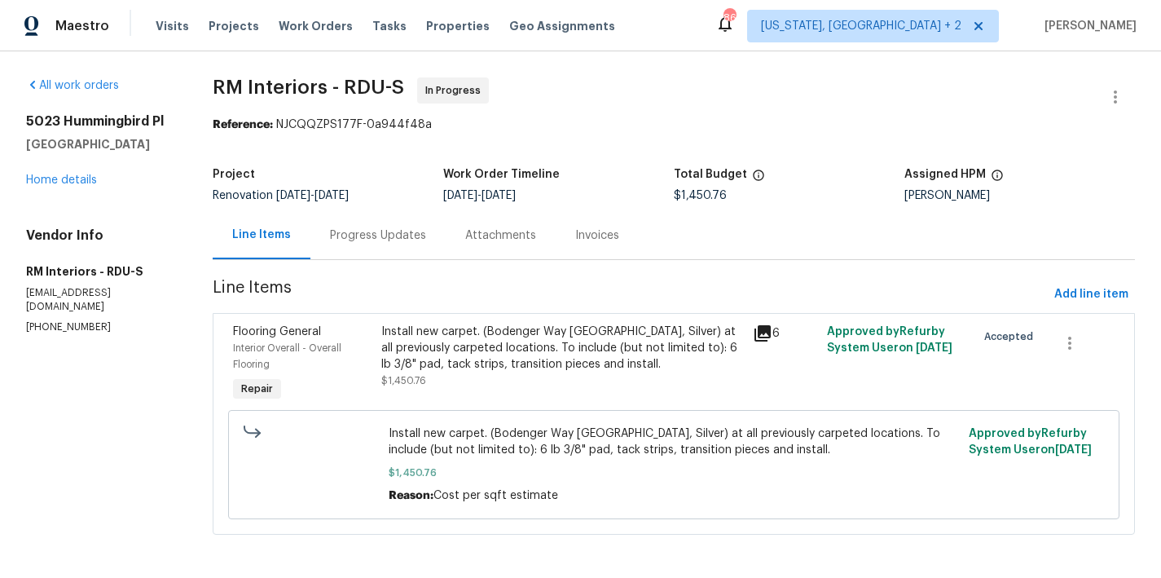
click at [384, 244] on div "Progress Updates" at bounding box center [377, 235] width 135 height 48
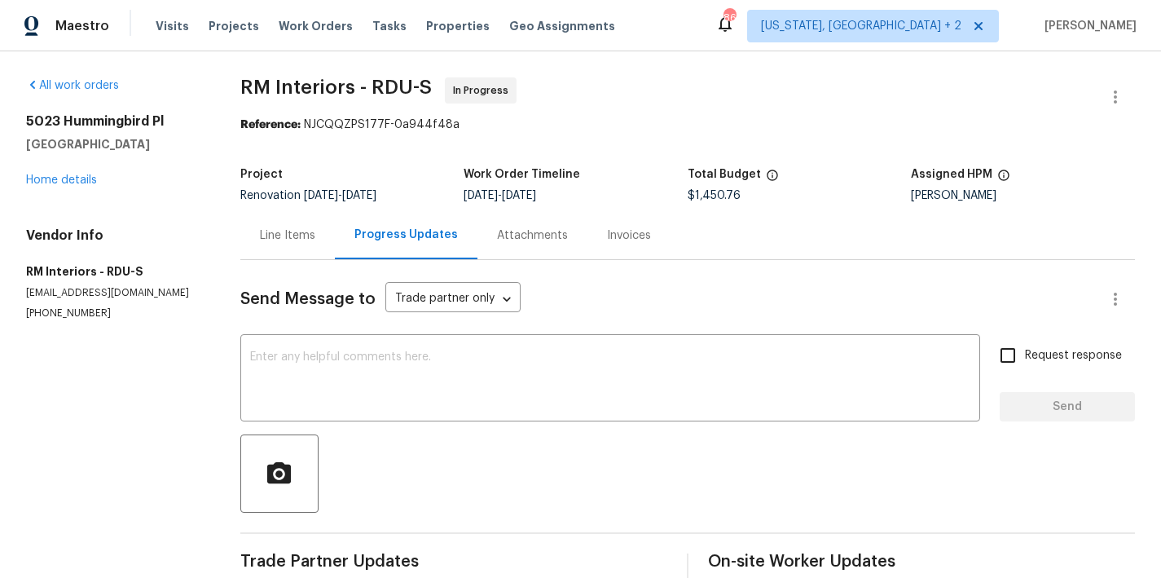
click at [291, 227] on div "Line Items" at bounding box center [287, 235] width 55 height 16
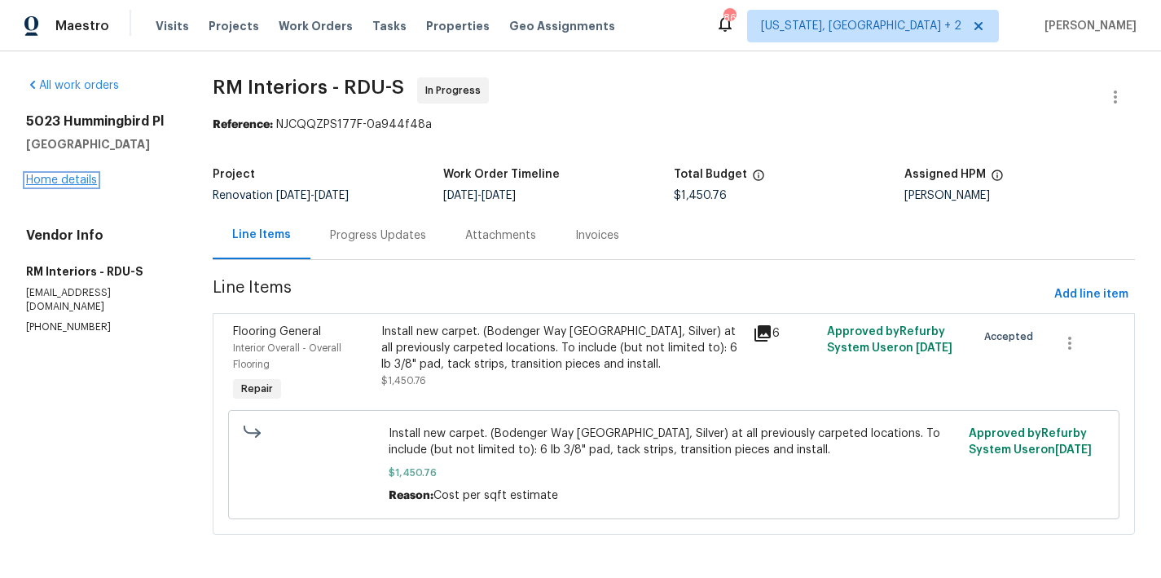
click at [54, 177] on link "Home details" at bounding box center [61, 179] width 71 height 11
